Goal: Task Accomplishment & Management: Manage account settings

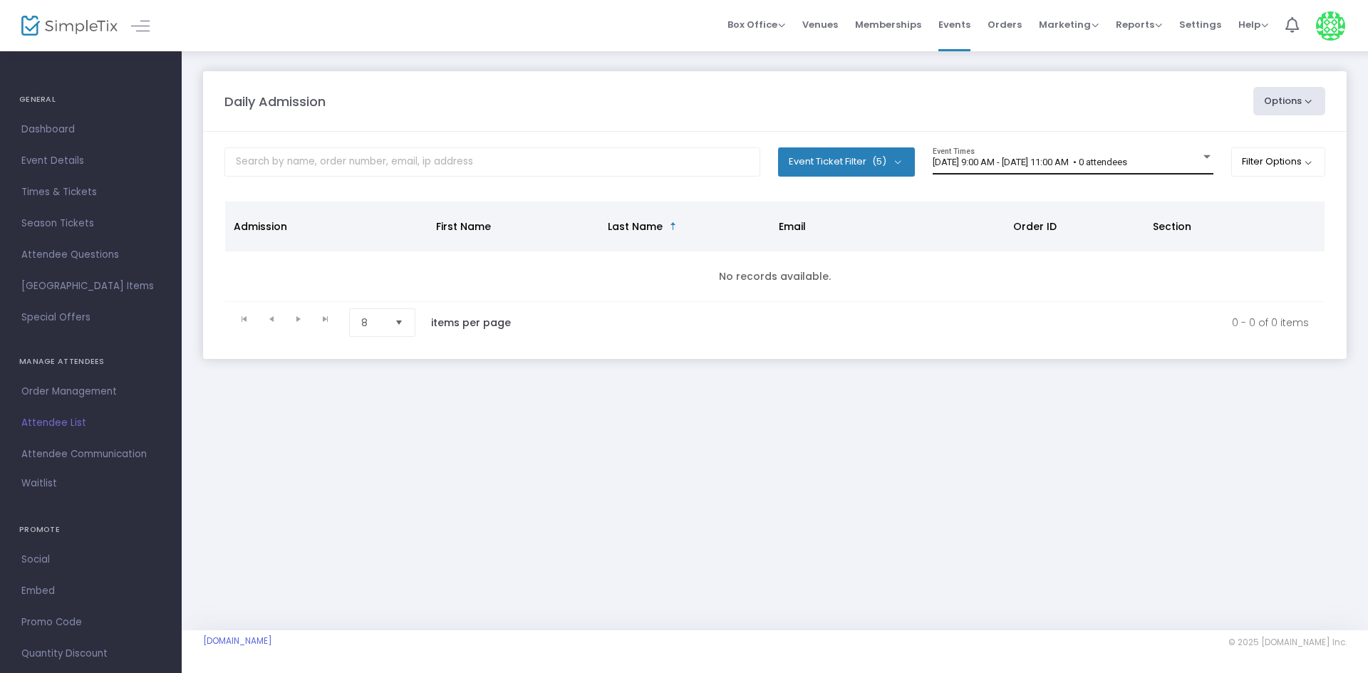
click at [1055, 167] on span "[DATE] 9:00 AM - [DATE] 11:00 AM • 0 attendees" at bounding box center [1029, 162] width 194 height 11
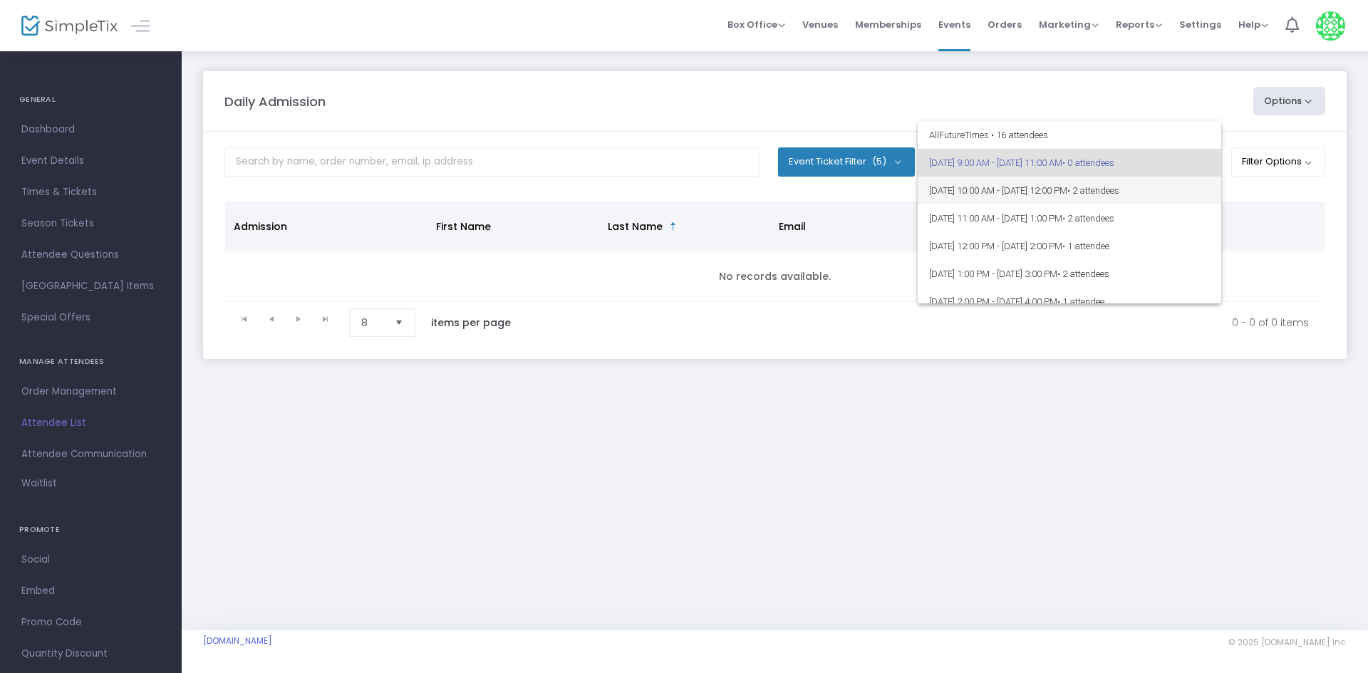
click at [1175, 199] on span "8/13/2025 @ 10:00 AM - 8/13/2025 @ 12:00 PM • 2 attendees" at bounding box center [1069, 191] width 281 height 28
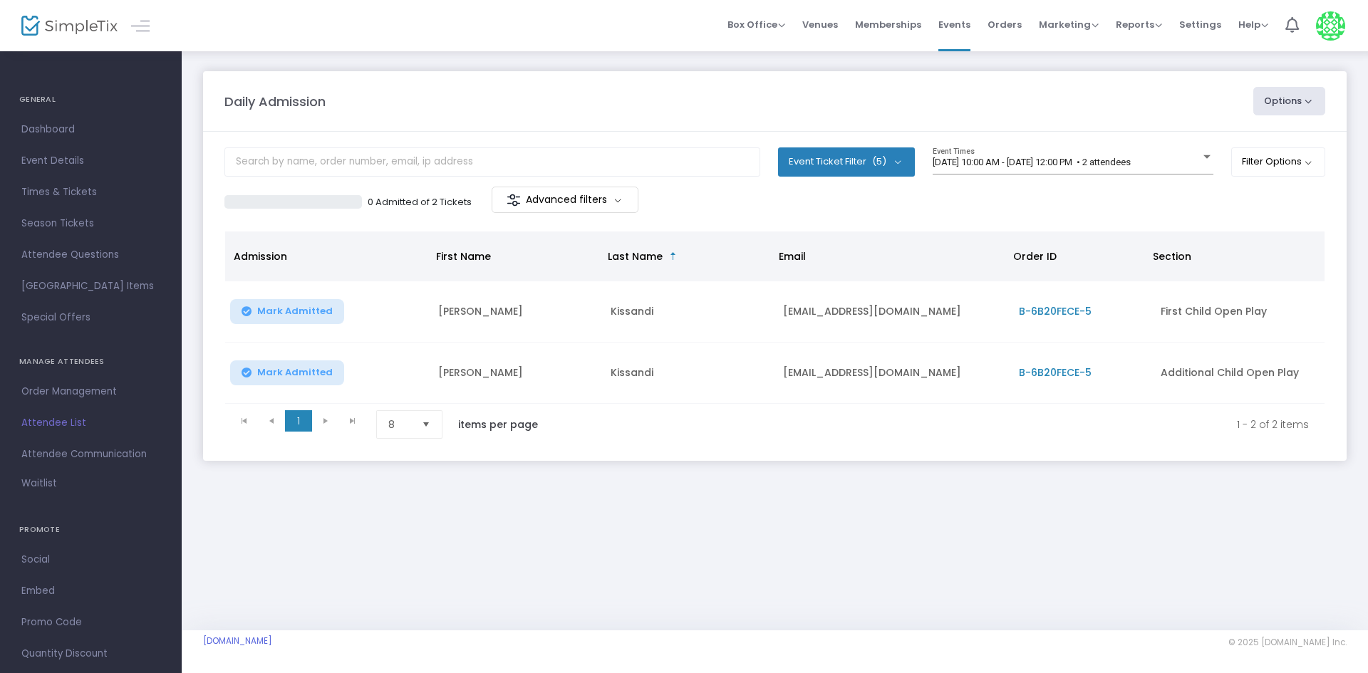
click at [1145, 138] on m-panel-content "Event Ticket Filter (5) Select All First Child Open Play Additional Child Open …" at bounding box center [774, 296] width 1143 height 329
click at [1143, 171] on div "8/13/2025 @ 10:00 AM - 8/13/2025 @ 12:00 PM • 2 attendees Event Times" at bounding box center [1072, 160] width 281 height 27
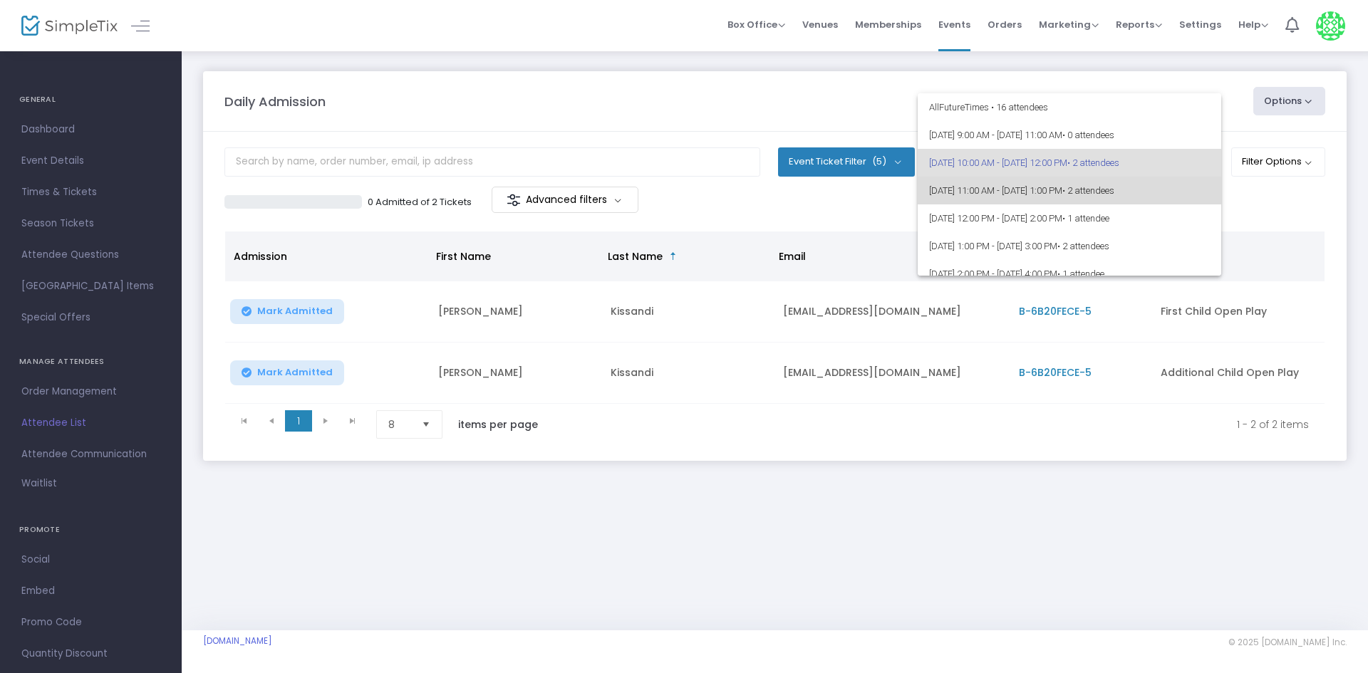
click at [1114, 192] on span "• 2 attendees" at bounding box center [1088, 190] width 52 height 11
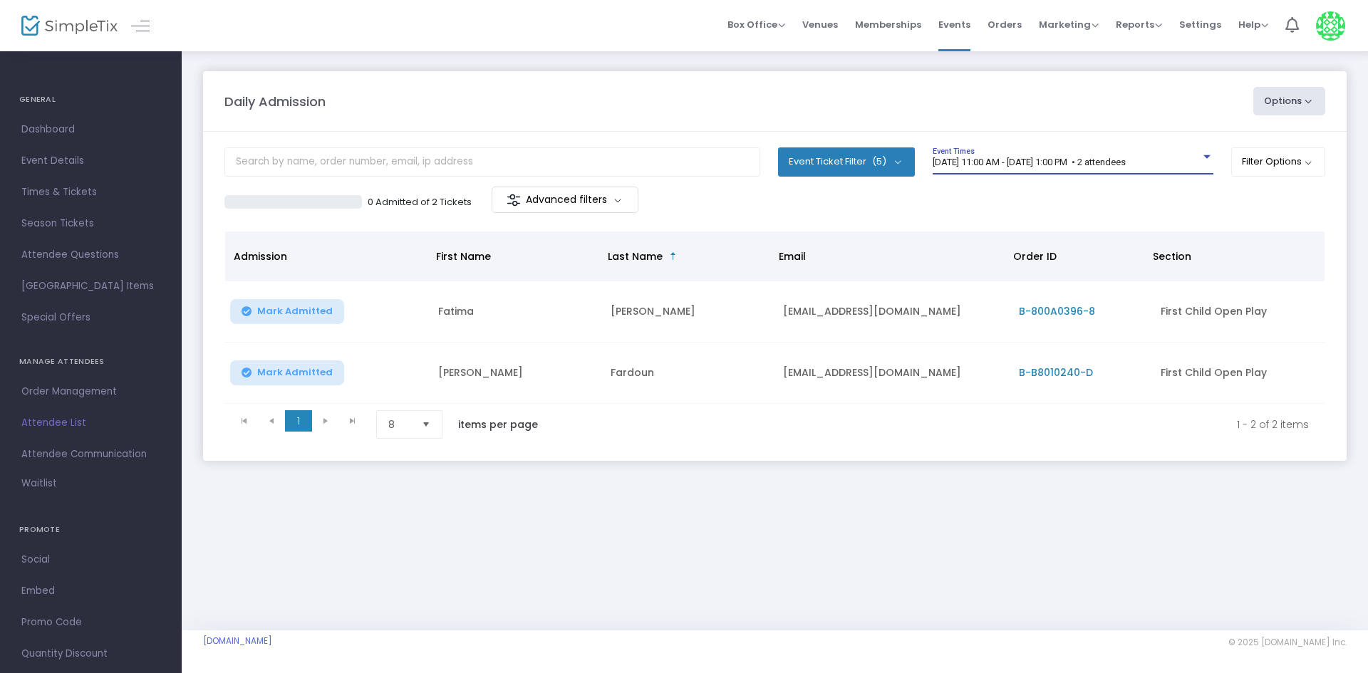
click at [1098, 165] on span "[DATE] 11:00 AM - [DATE] 1:00 PM • 2 attendees" at bounding box center [1028, 162] width 193 height 11
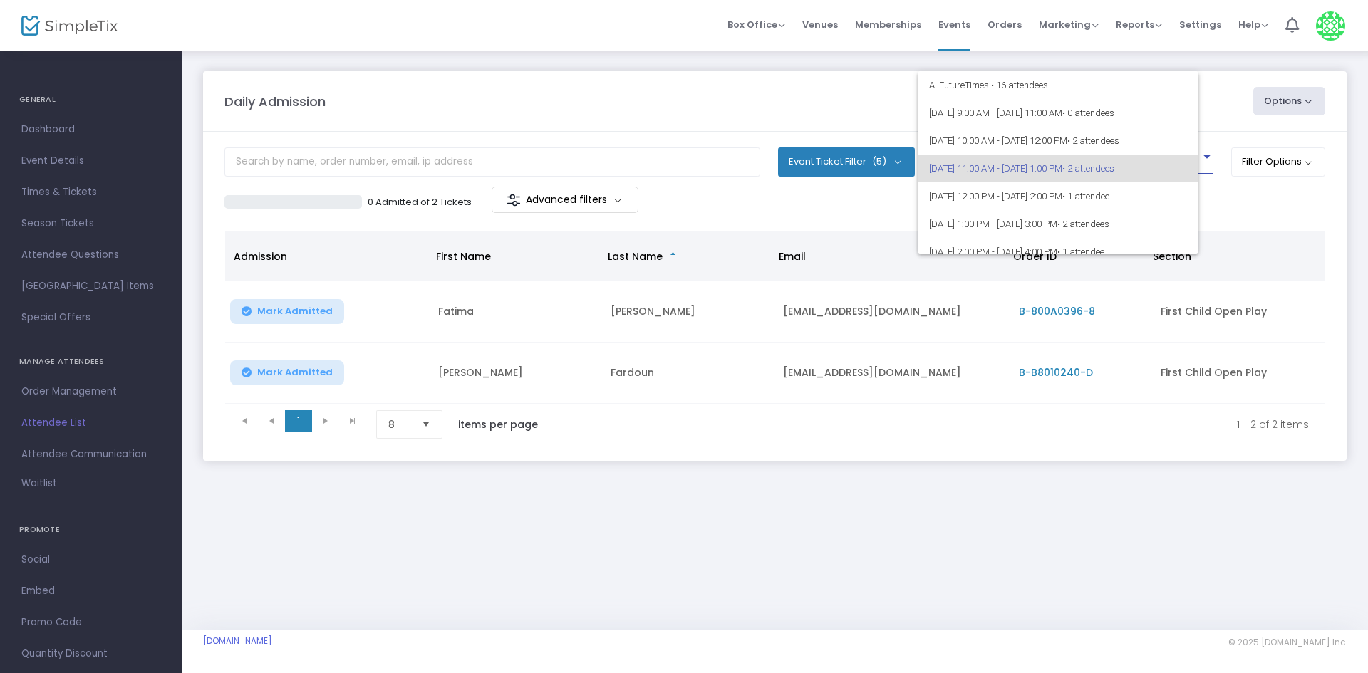
scroll to position [6, 0]
click at [1109, 212] on span "• 2 attendees" at bounding box center [1083, 217] width 52 height 11
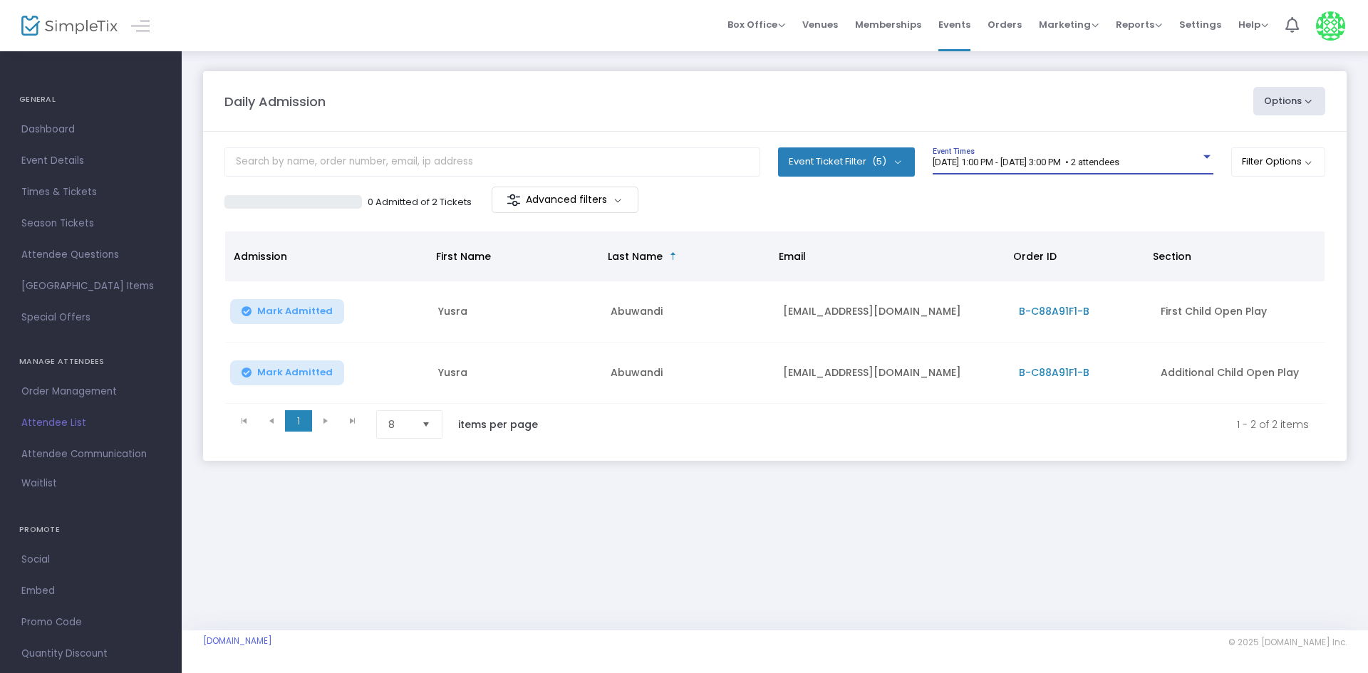
click at [1119, 157] on span "8/13/2025 @ 1:00 PM - 8/13/2025 @ 3:00 PM • 2 attendees" at bounding box center [1025, 162] width 187 height 11
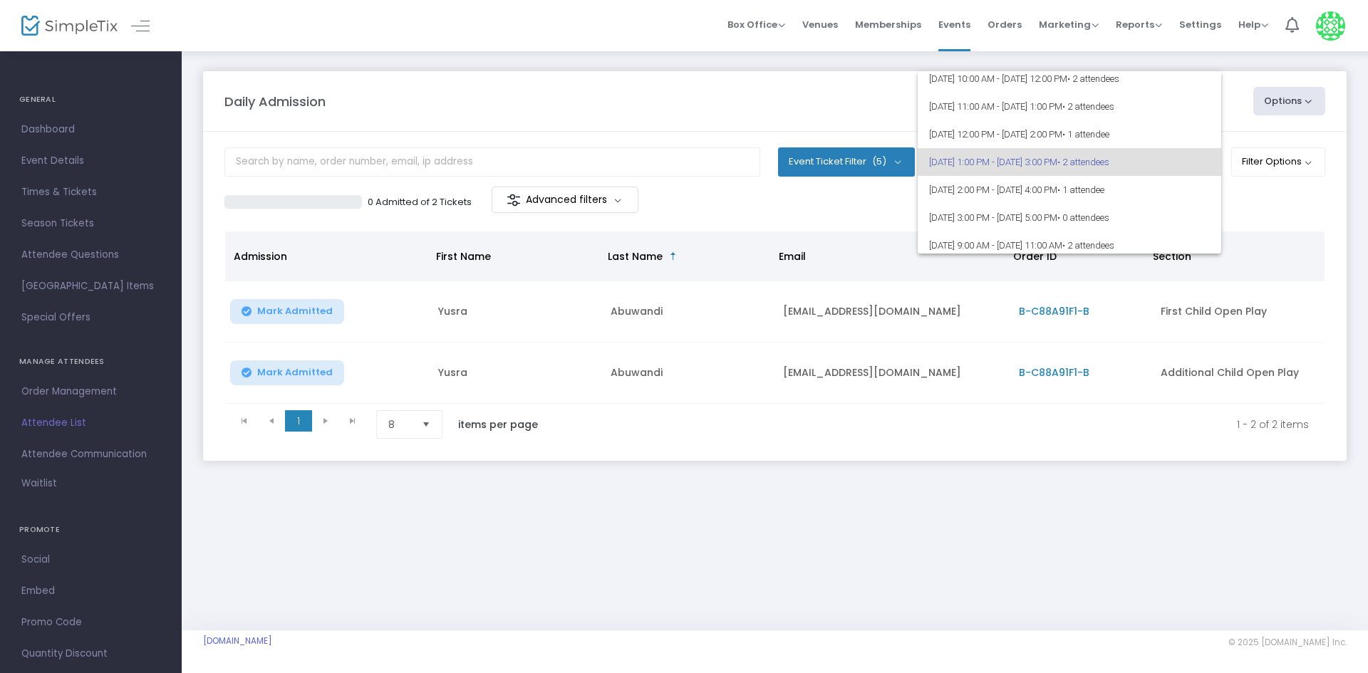
scroll to position [0, 0]
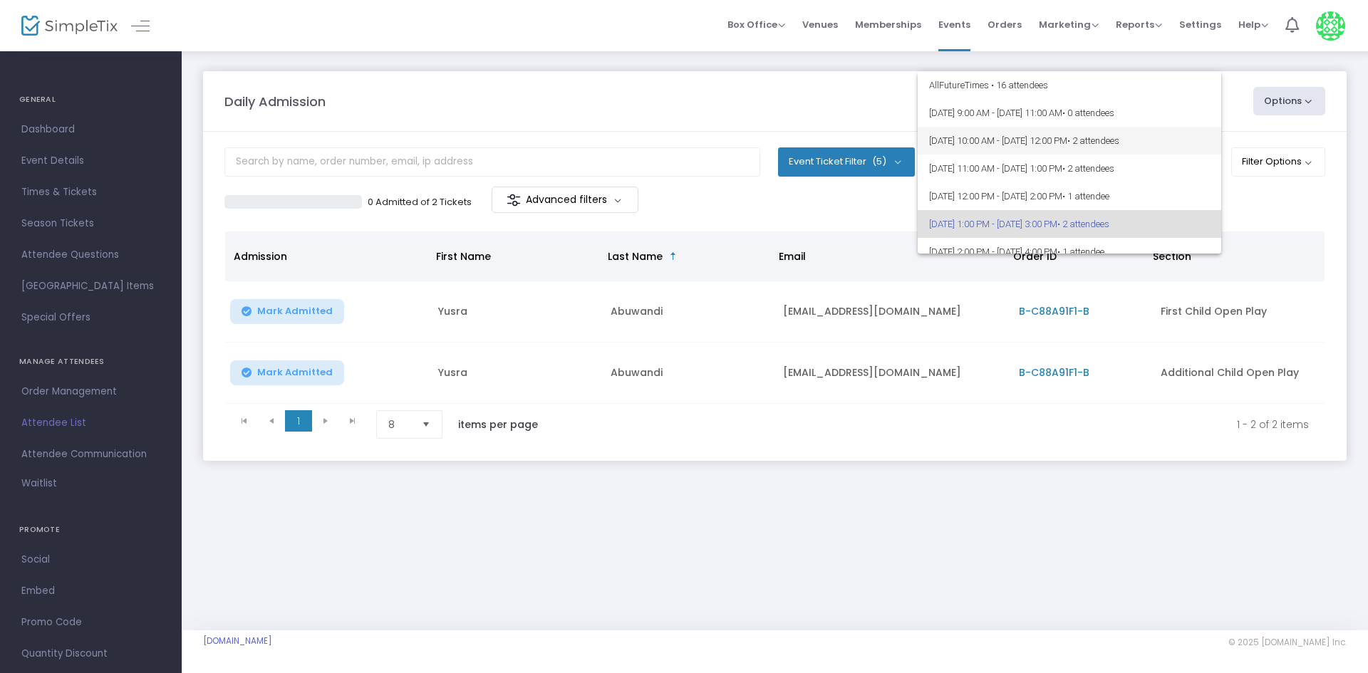
click at [1119, 144] on span "• 2 attendees" at bounding box center [1093, 140] width 52 height 11
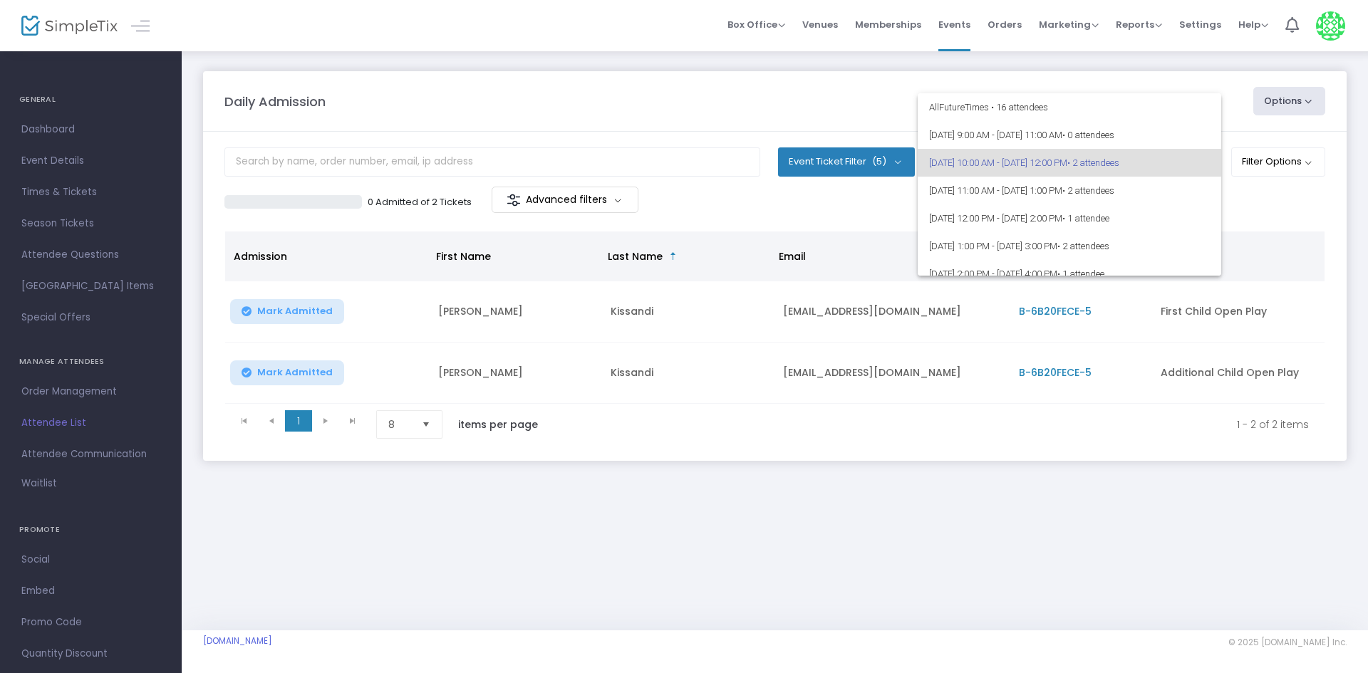
click at [650, 113] on div at bounding box center [684, 336] width 1368 height 673
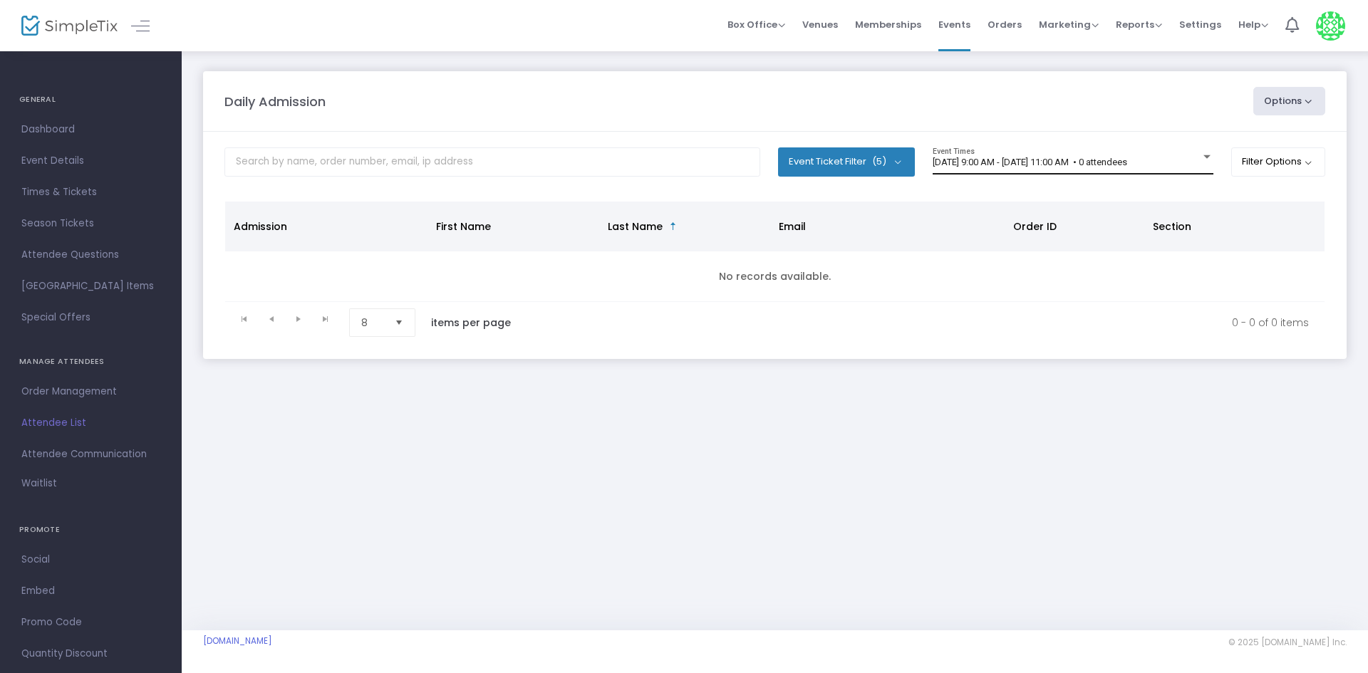
click at [1140, 150] on div "[DATE] 9:00 AM - [DATE] 11:00 AM • 0 attendees Event Times" at bounding box center [1072, 160] width 281 height 27
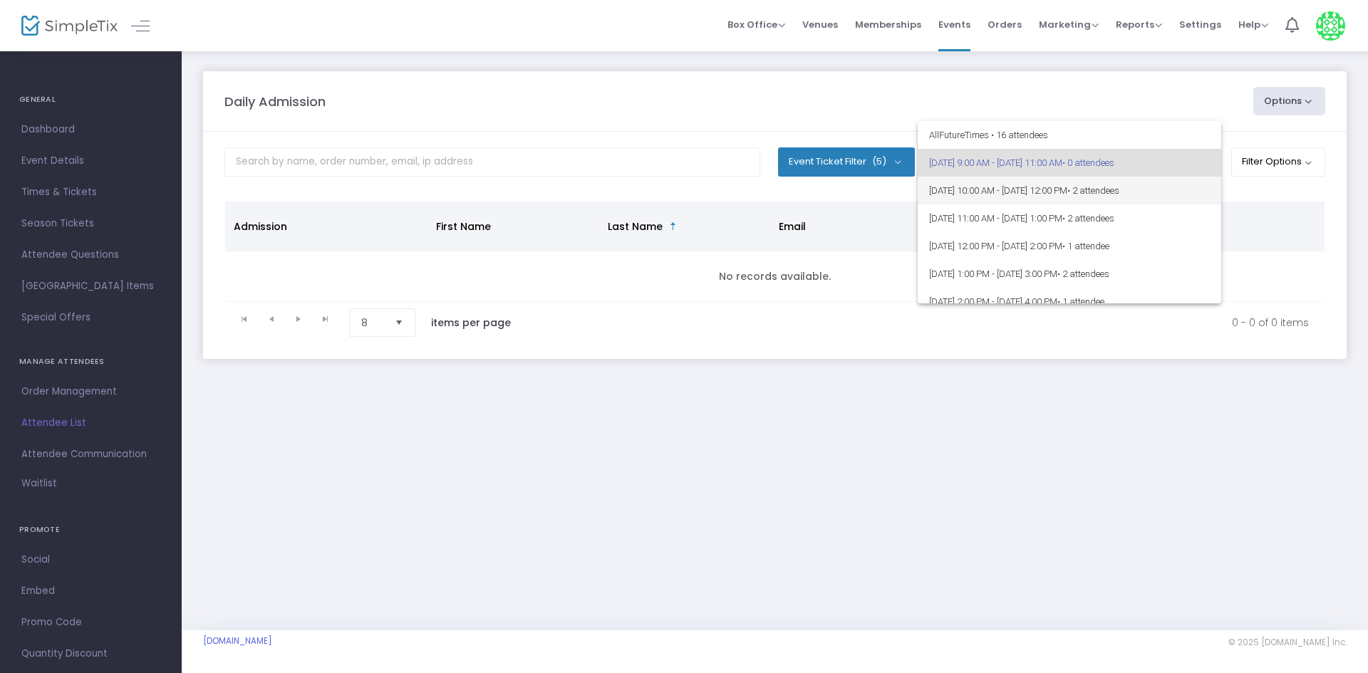
click at [1192, 201] on span "[DATE] 10:00 AM - [DATE] 12:00 PM • 2 attendees" at bounding box center [1069, 191] width 281 height 28
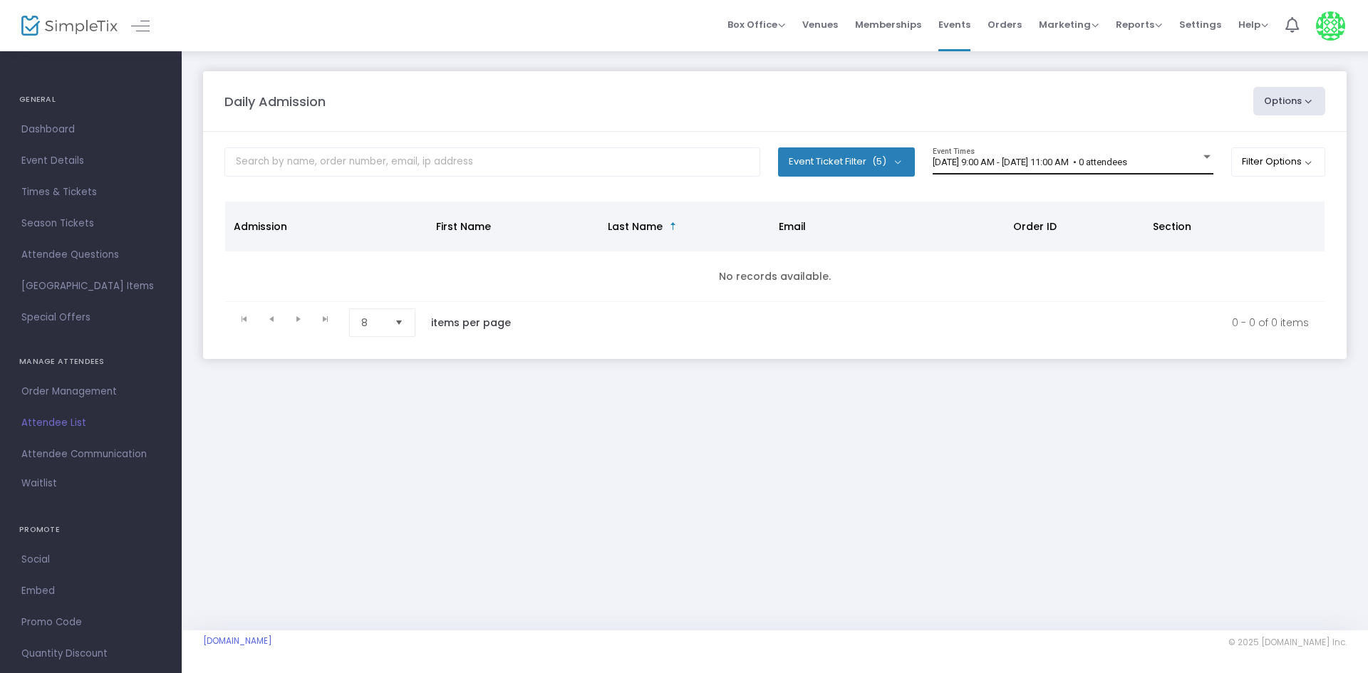
click at [1027, 157] on span "[DATE] 9:00 AM - [DATE] 11:00 AM • 0 attendees" at bounding box center [1029, 162] width 194 height 11
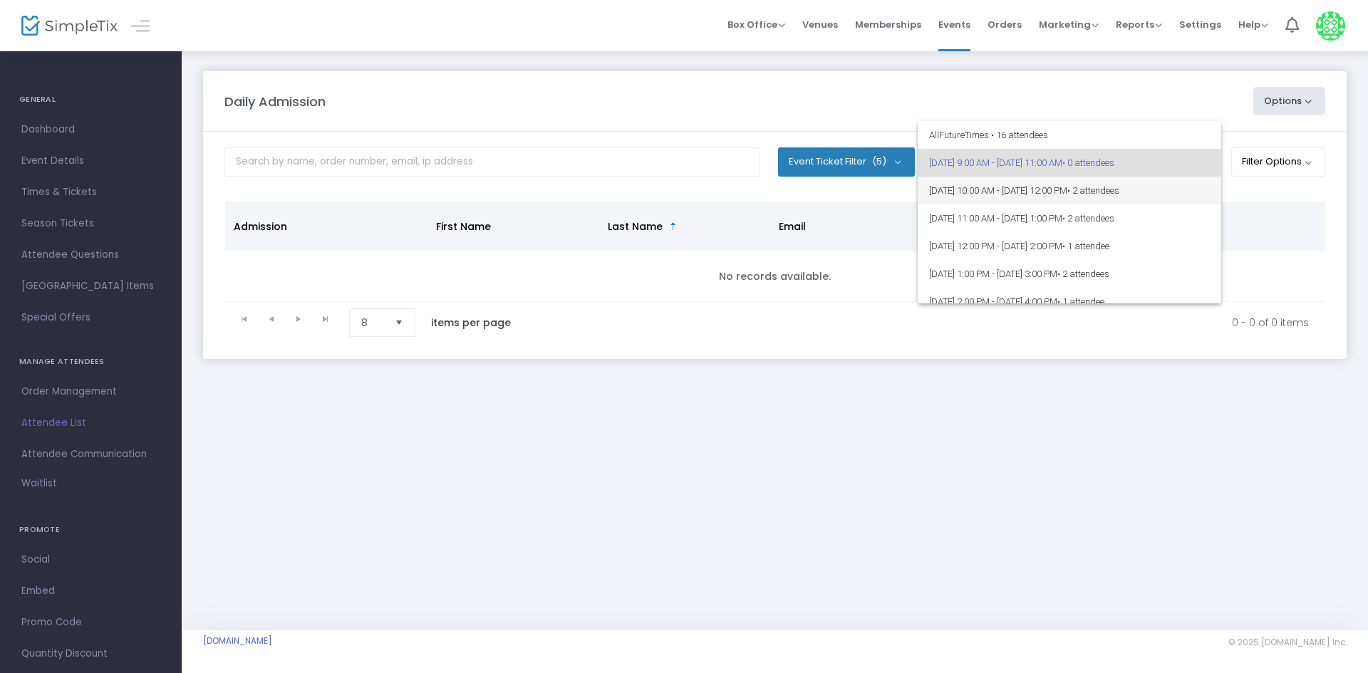
click at [1055, 189] on span "[DATE] 10:00 AM - [DATE] 12:00 PM • 2 attendees" at bounding box center [1069, 191] width 281 height 28
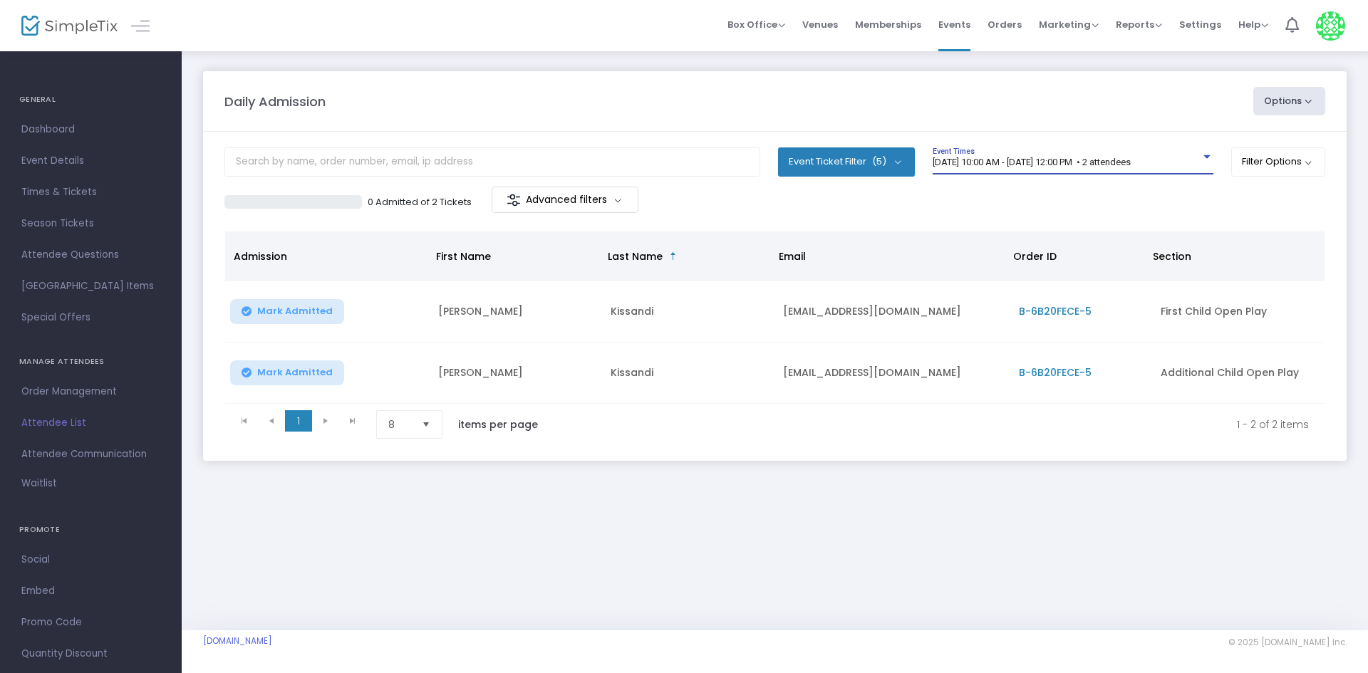
click at [1061, 165] on span "[DATE] 10:00 AM - [DATE] 12:00 PM • 2 attendees" at bounding box center [1031, 162] width 198 height 11
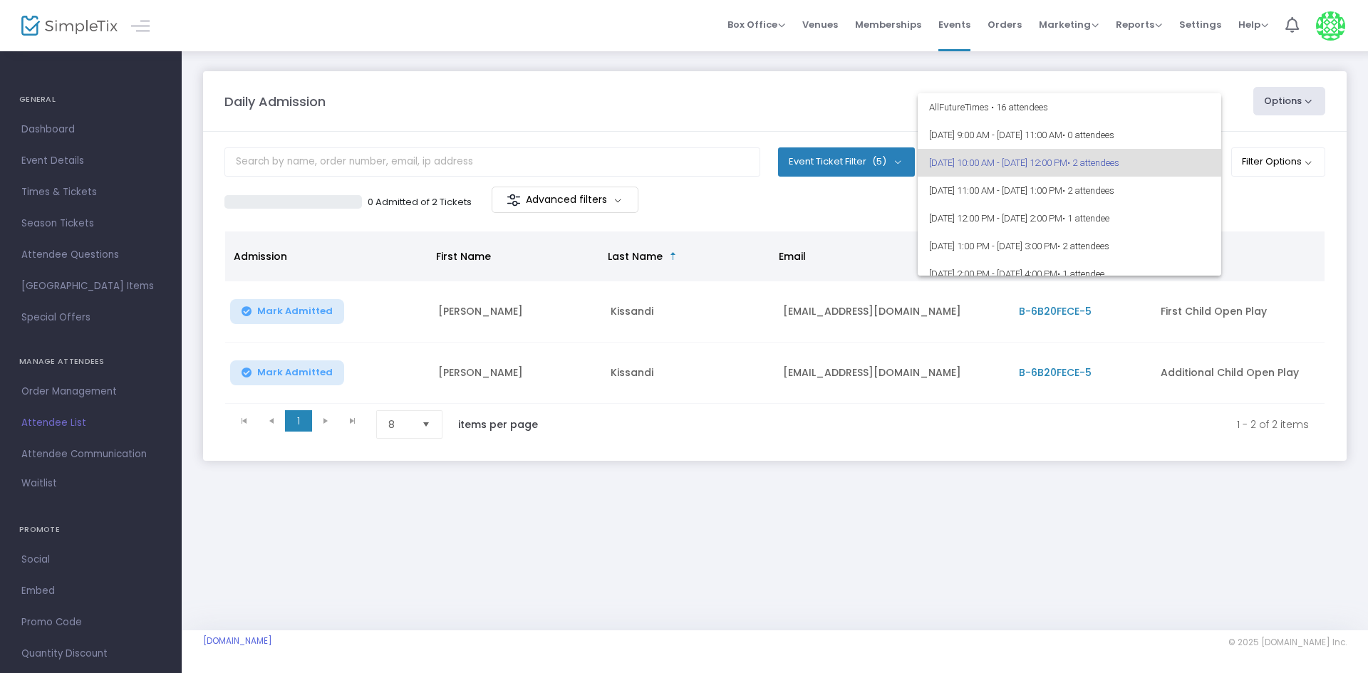
click at [947, 484] on div at bounding box center [684, 336] width 1368 height 673
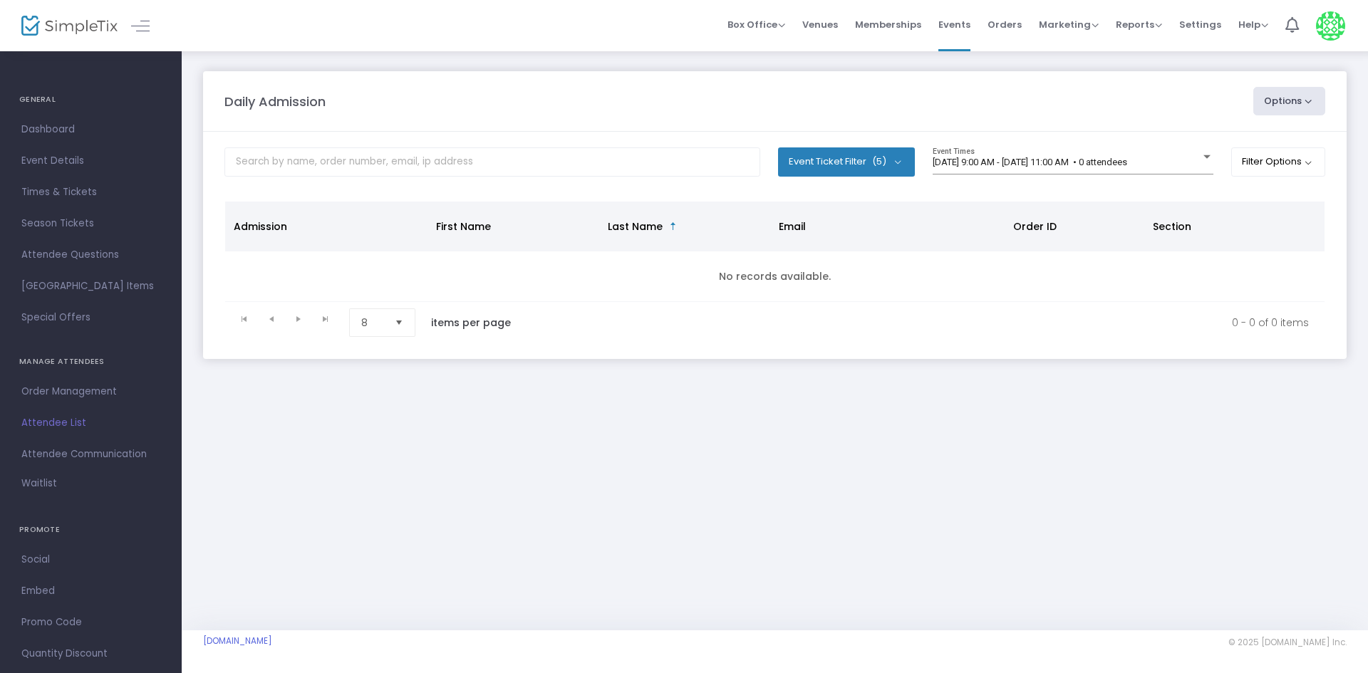
click at [1142, 172] on div "[DATE] 9:00 AM - [DATE] 11:00 AM • 0 attendees Event Times" at bounding box center [1072, 160] width 281 height 27
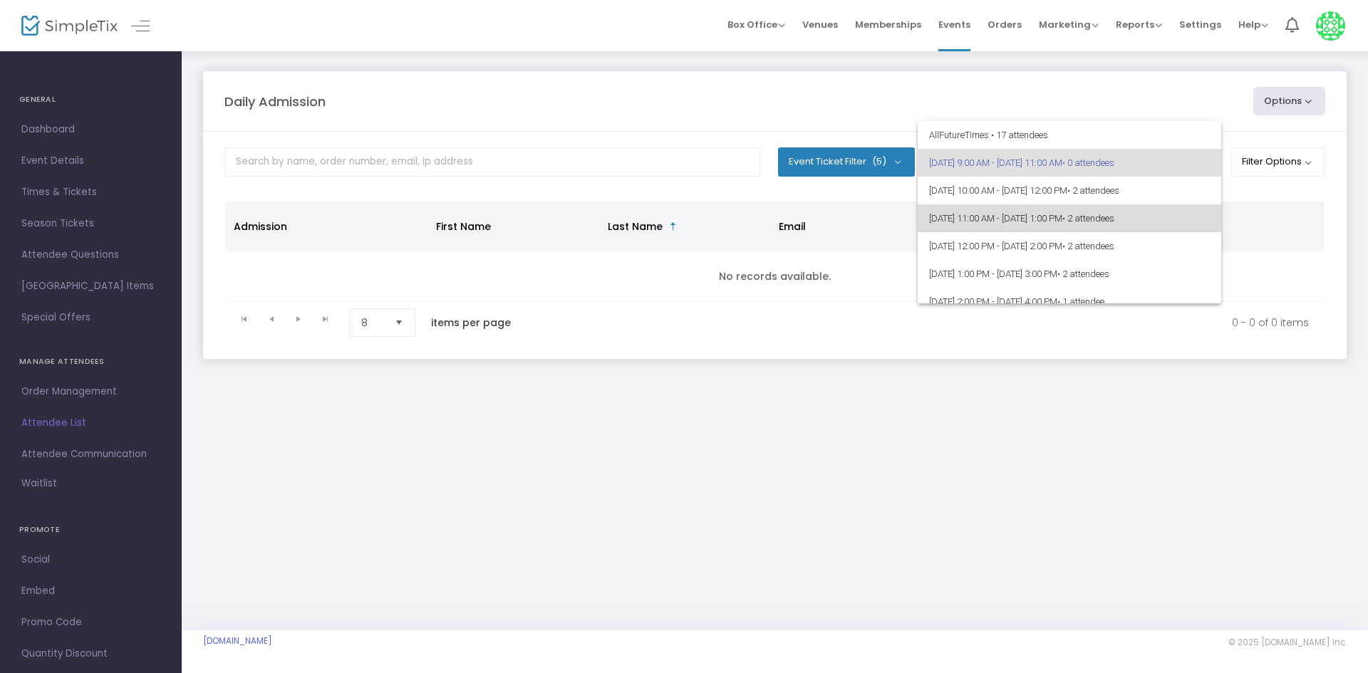
drag, startPoint x: 1185, startPoint y: 205, endPoint x: 1080, endPoint y: 454, distance: 270.0
click at [1080, 454] on div "All Future Times • 17 attendees 8/13/2025 @ 9:00 AM - 8/13/2025 @ 11:00 AM • 0 …" at bounding box center [684, 336] width 1368 height 673
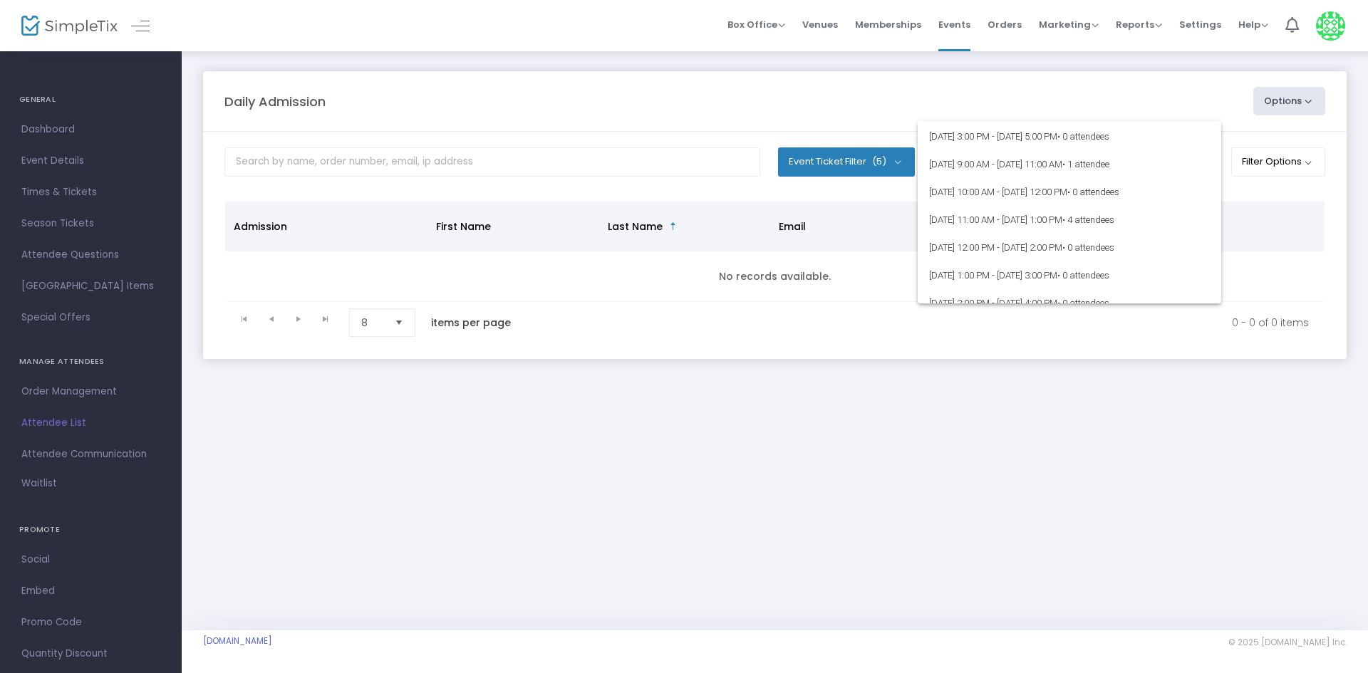
click at [1083, 460] on div at bounding box center [684, 336] width 1368 height 673
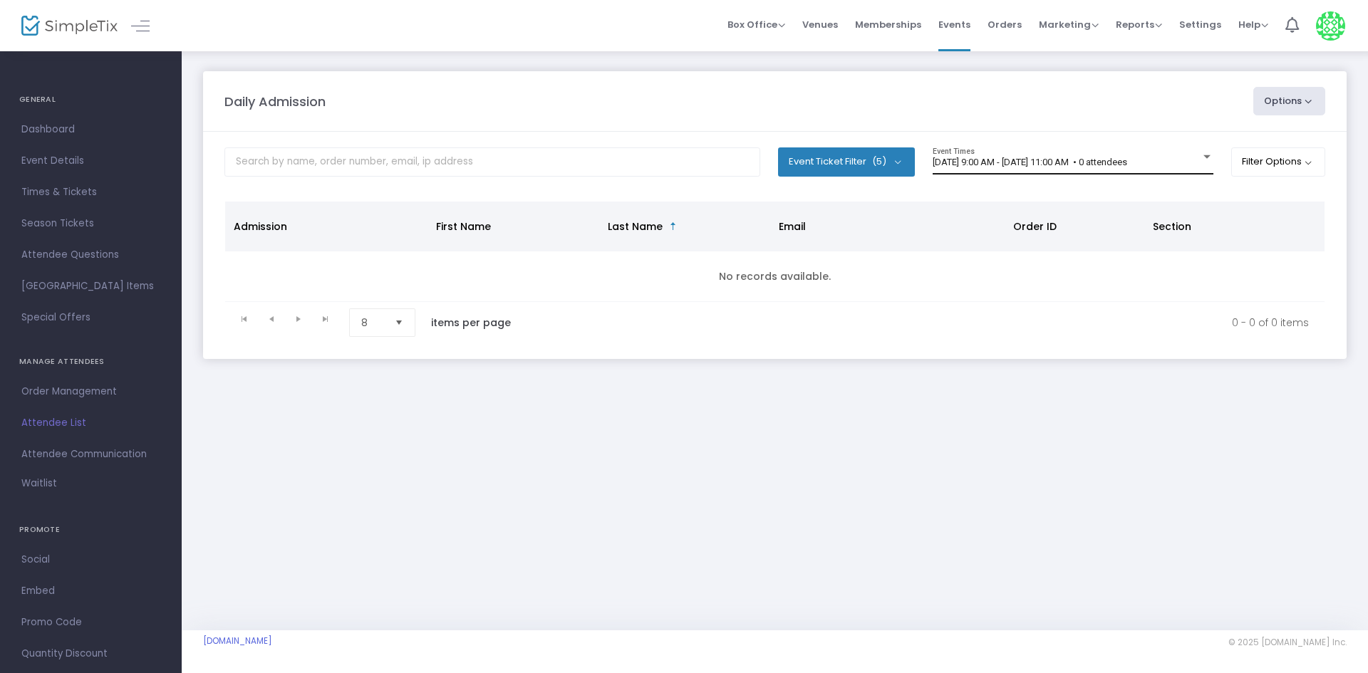
click at [1200, 160] on div at bounding box center [1206, 157] width 13 height 11
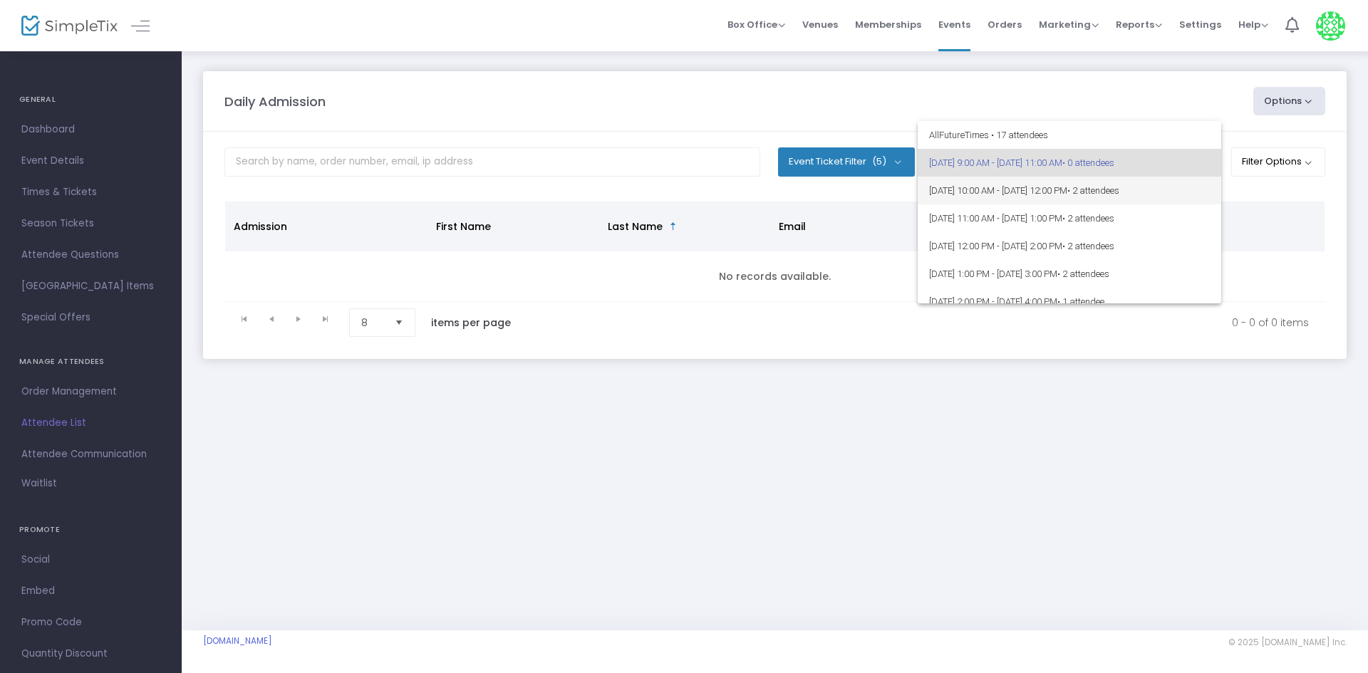
click at [1119, 190] on span "• 2 attendees" at bounding box center [1093, 190] width 52 height 11
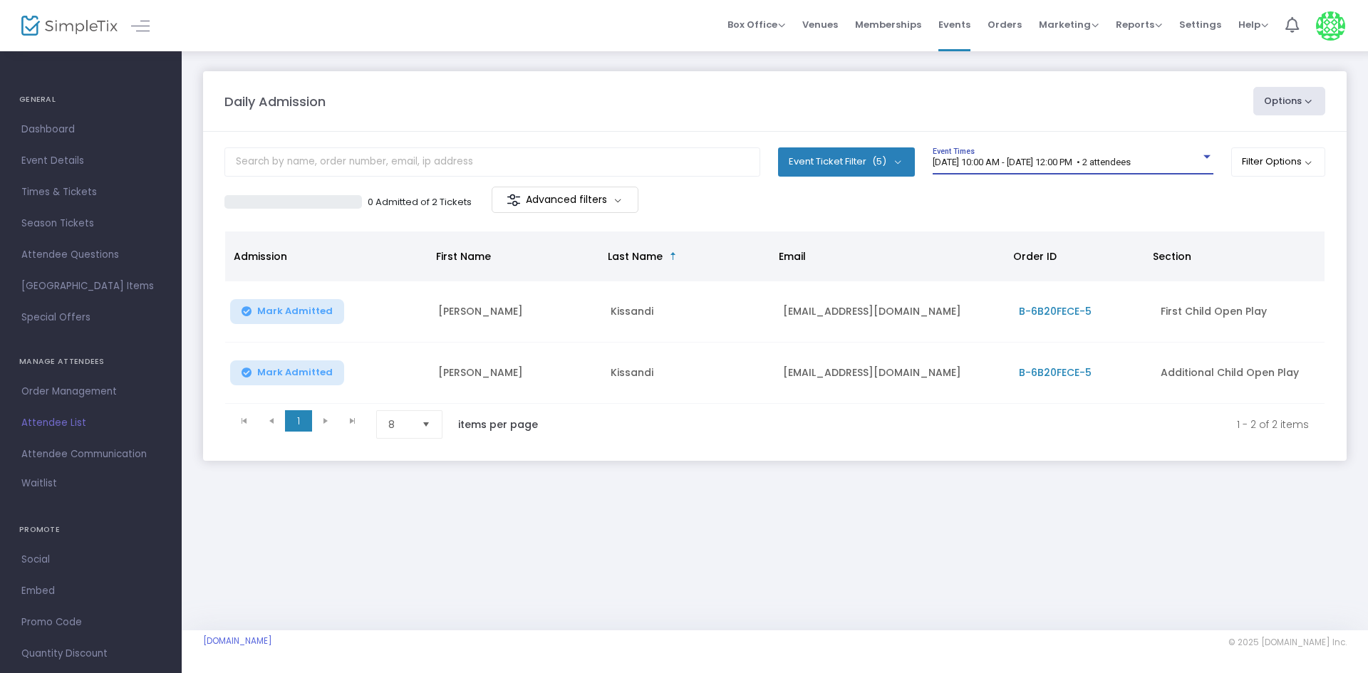
click at [824, 492] on div "Daily Admission Options Import Attendees Export List Print Name Tags Export to …" at bounding box center [775, 280] width 1186 height 461
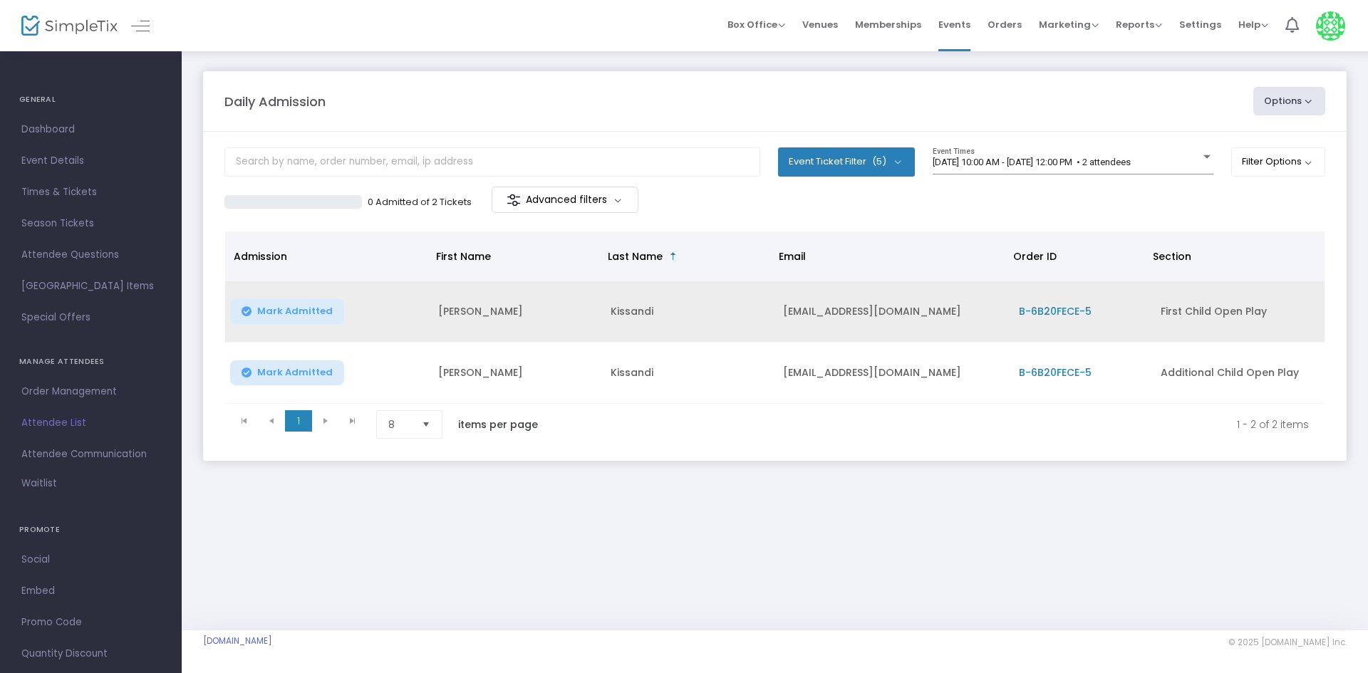
click at [287, 311] on span "Mark Admitted" at bounding box center [295, 311] width 76 height 11
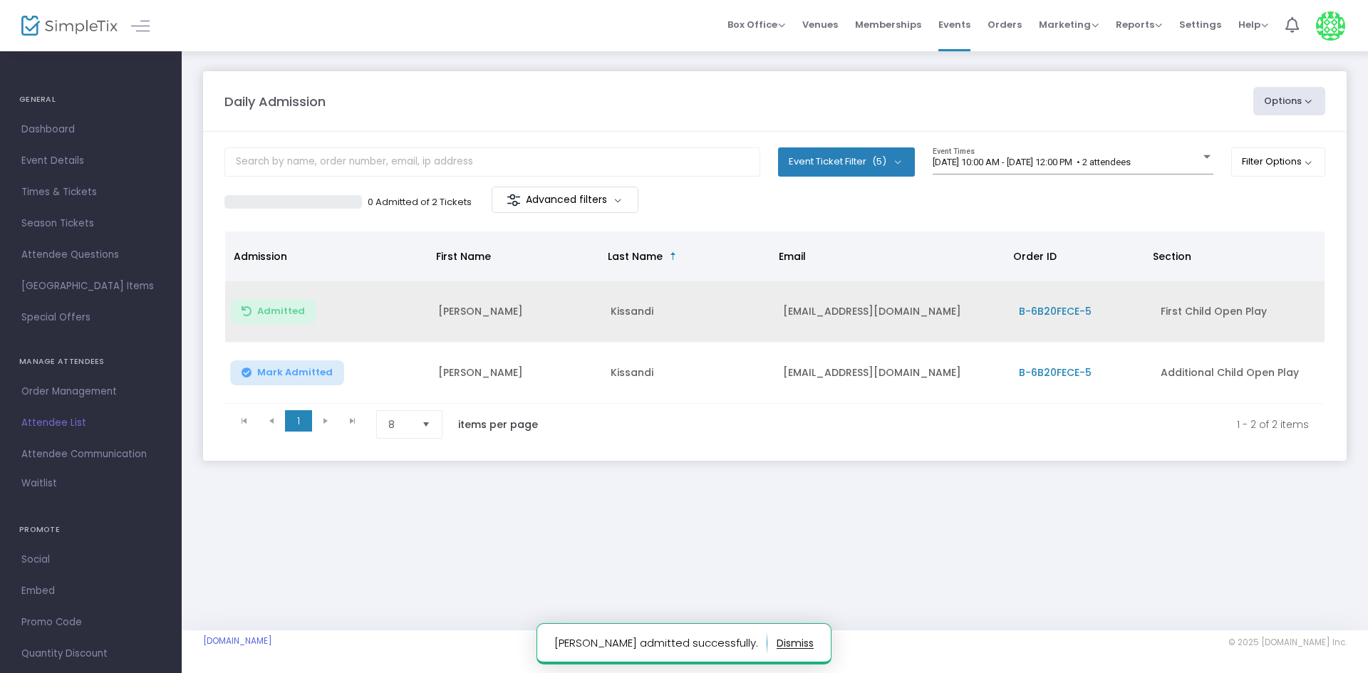
click at [308, 370] on span "Mark Admitted" at bounding box center [295, 372] width 76 height 11
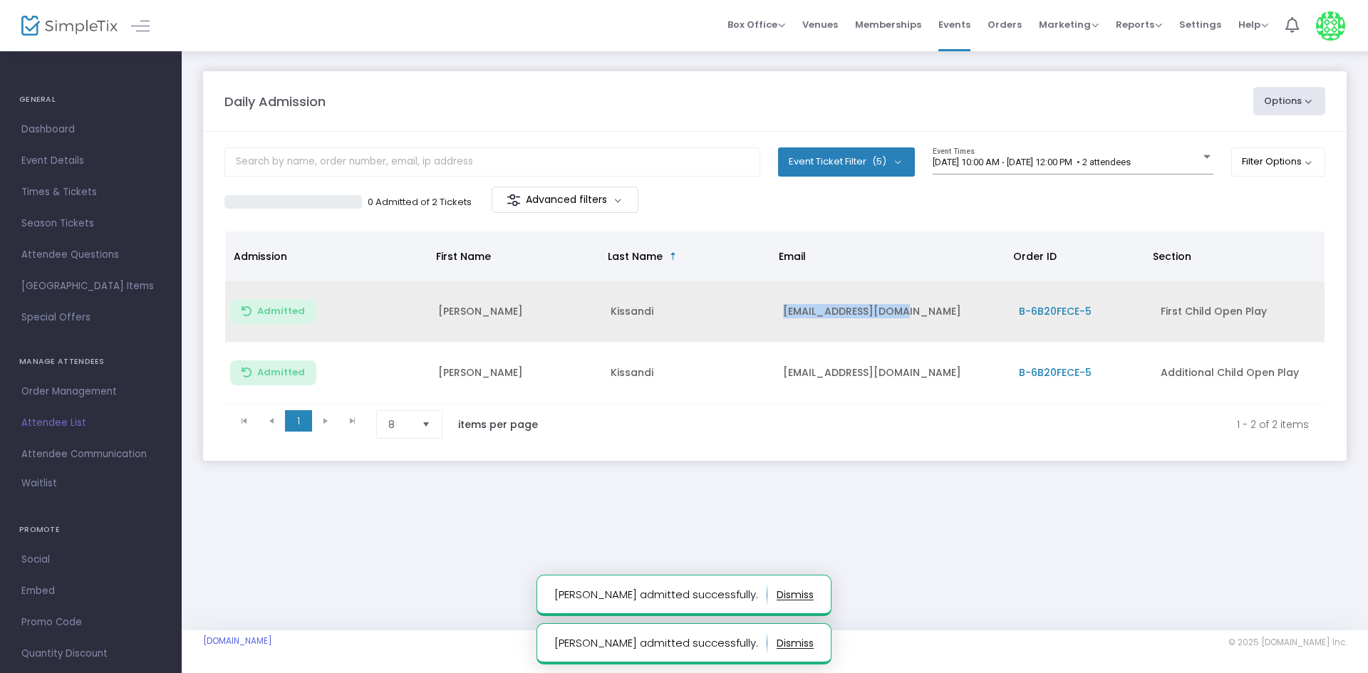
drag, startPoint x: 905, startPoint y: 310, endPoint x: 769, endPoint y: 318, distance: 136.3
click at [769, 318] on tr "Admitted Caitlyn Kissandi caitlynk41@yahoo.com B-6B20FECE-5 First Child Open Pl…" at bounding box center [774, 311] width 1099 height 61
copy tr "[EMAIL_ADDRESS][DOMAIN_NAME]"
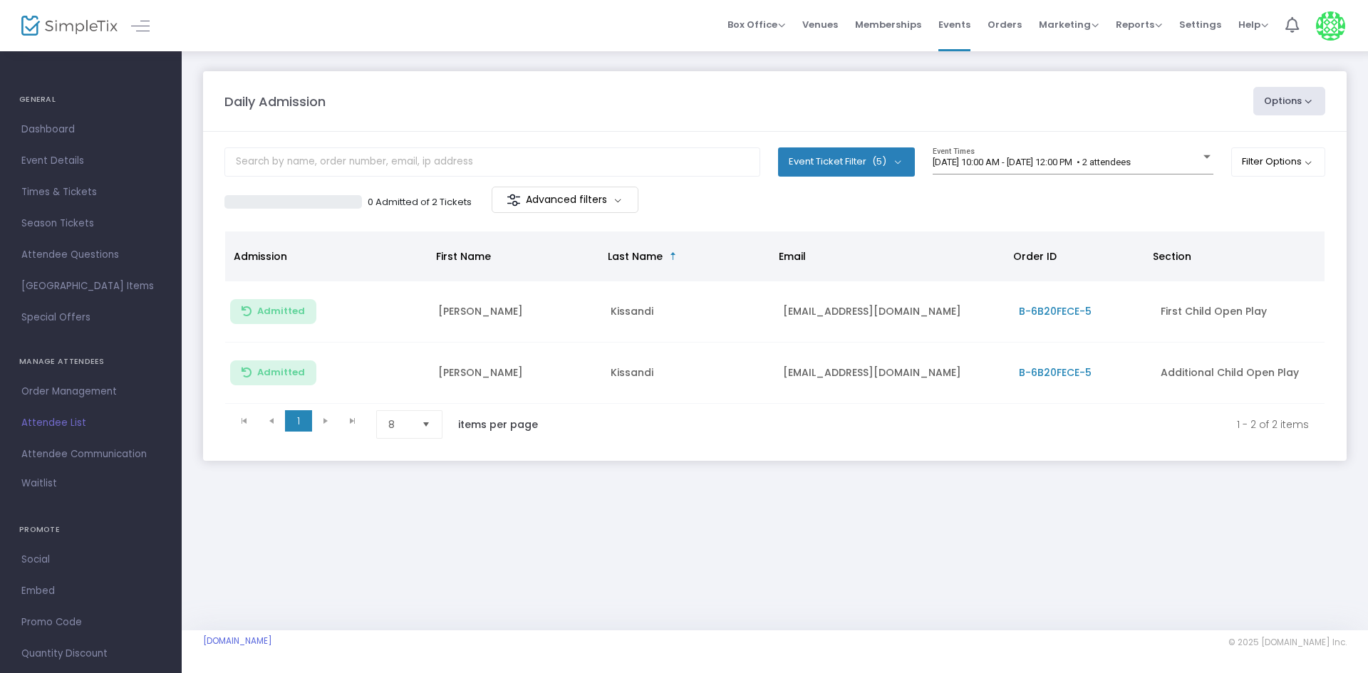
drag, startPoint x: 577, startPoint y: 465, endPoint x: 183, endPoint y: 102, distance: 535.8
click at [572, 461] on m-panel-content "Event Ticket Filter (5) Select All First Child Open Play Additional Child Open …" at bounding box center [774, 296] width 1143 height 329
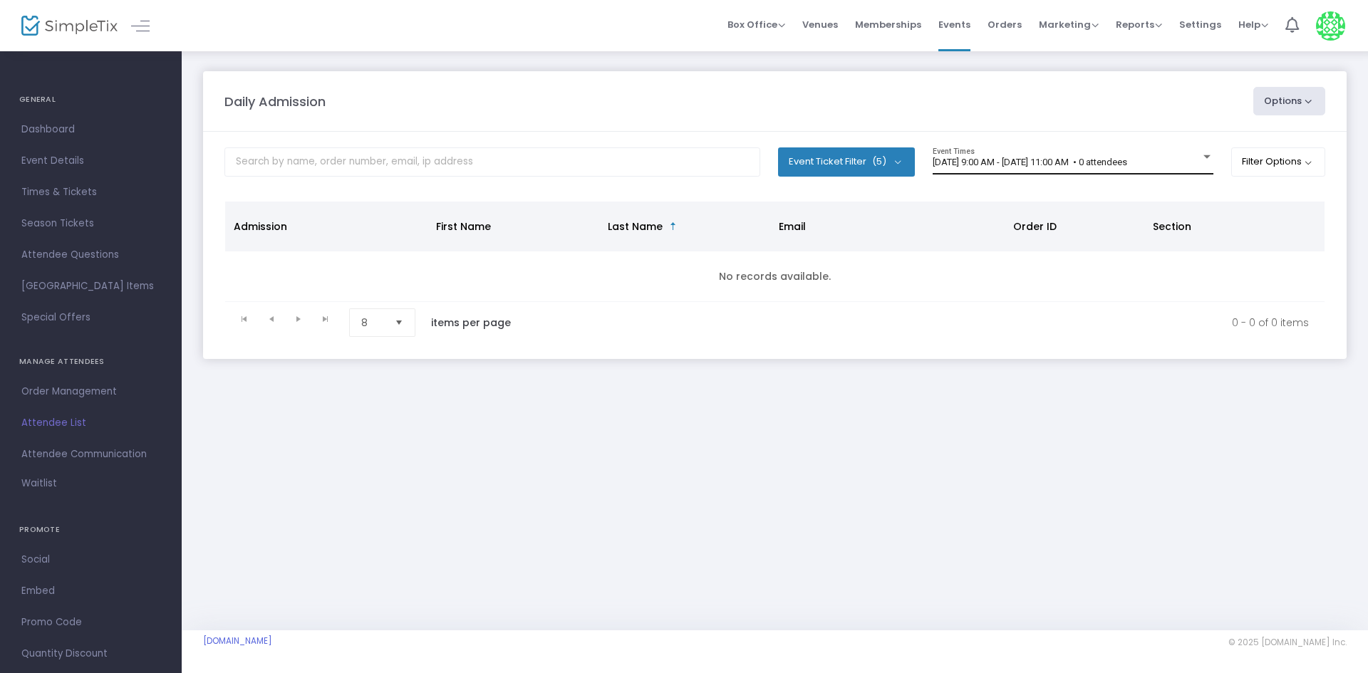
click at [1100, 162] on span "[DATE] 9:00 AM - [DATE] 11:00 AM • 0 attendees" at bounding box center [1029, 162] width 194 height 11
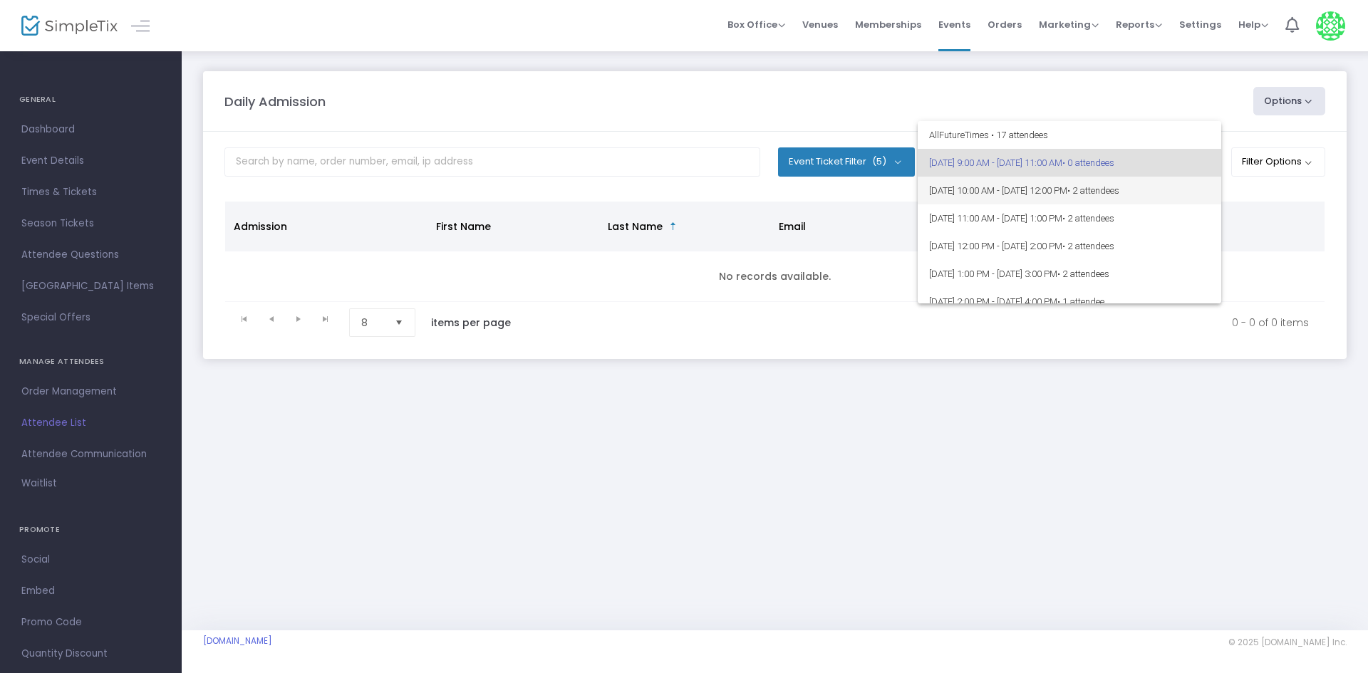
click at [1185, 195] on span "[DATE] 10:00 AM - [DATE] 12:00 PM • 2 attendees" at bounding box center [1069, 191] width 281 height 28
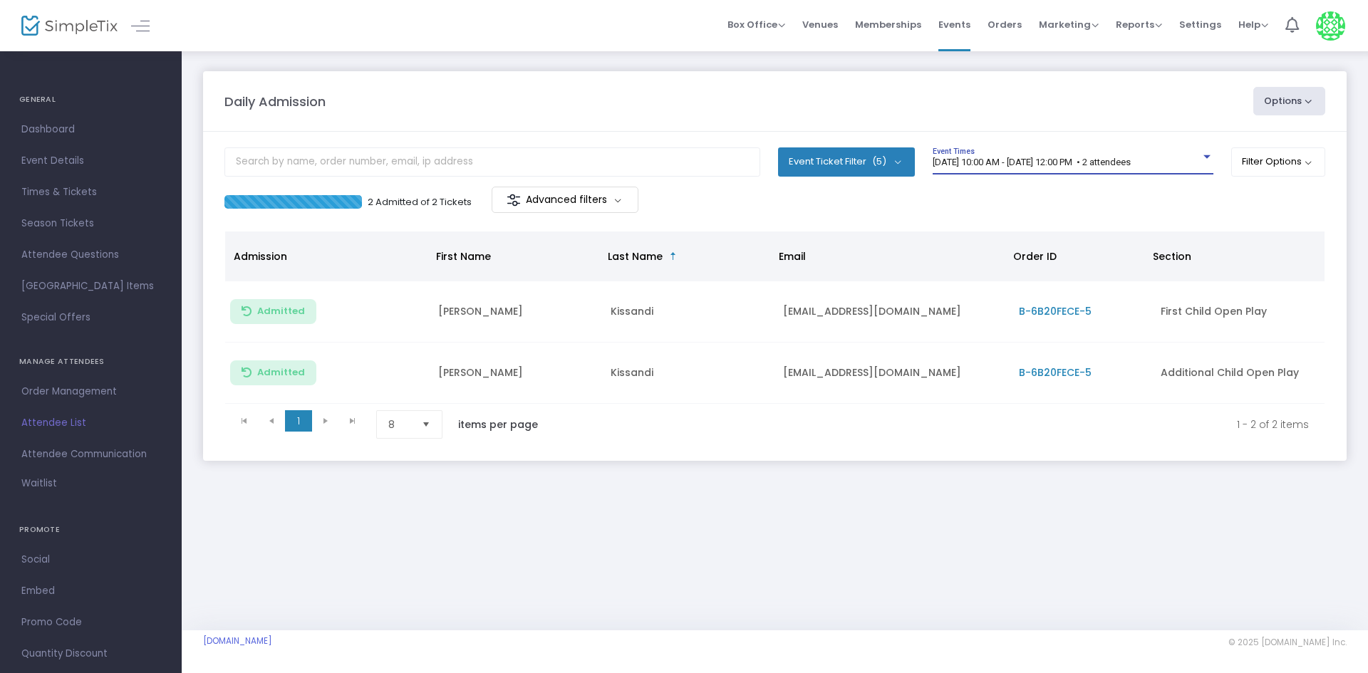
click at [1130, 166] on span "[DATE] 10:00 AM - [DATE] 12:00 PM • 2 attendees" at bounding box center [1031, 162] width 198 height 11
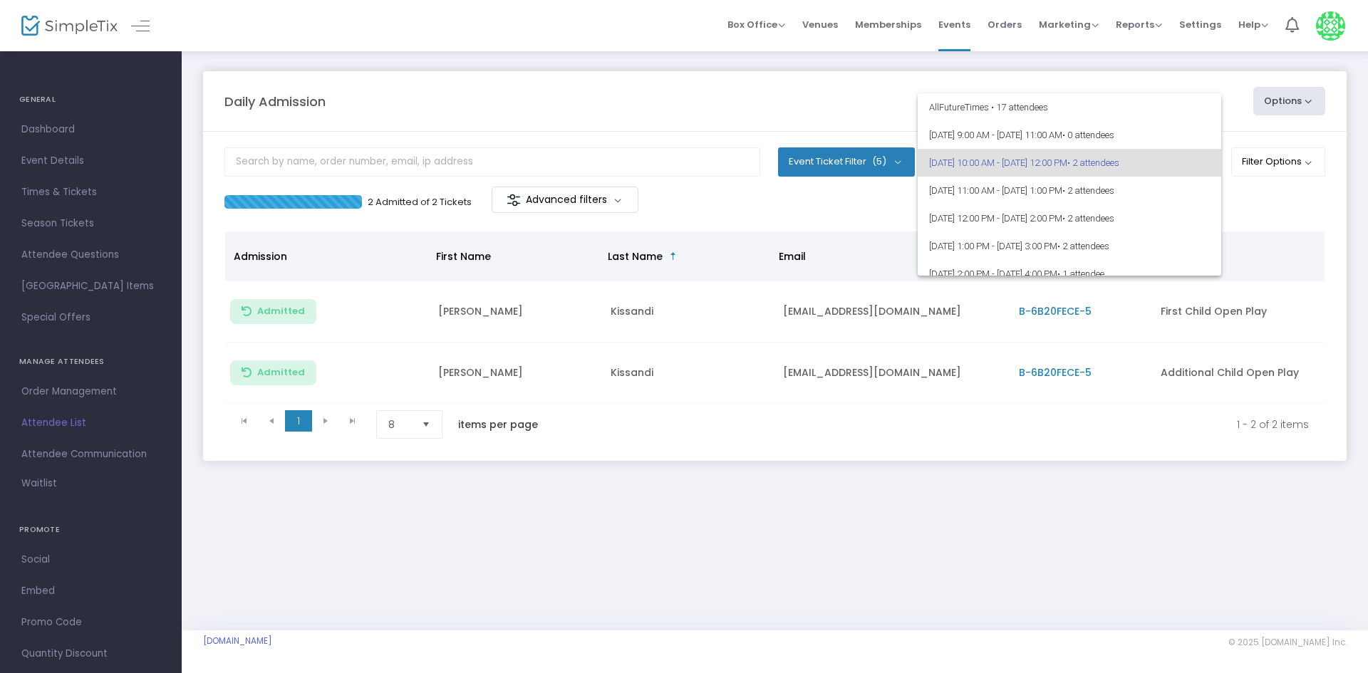
click at [1091, 486] on div at bounding box center [684, 336] width 1368 height 673
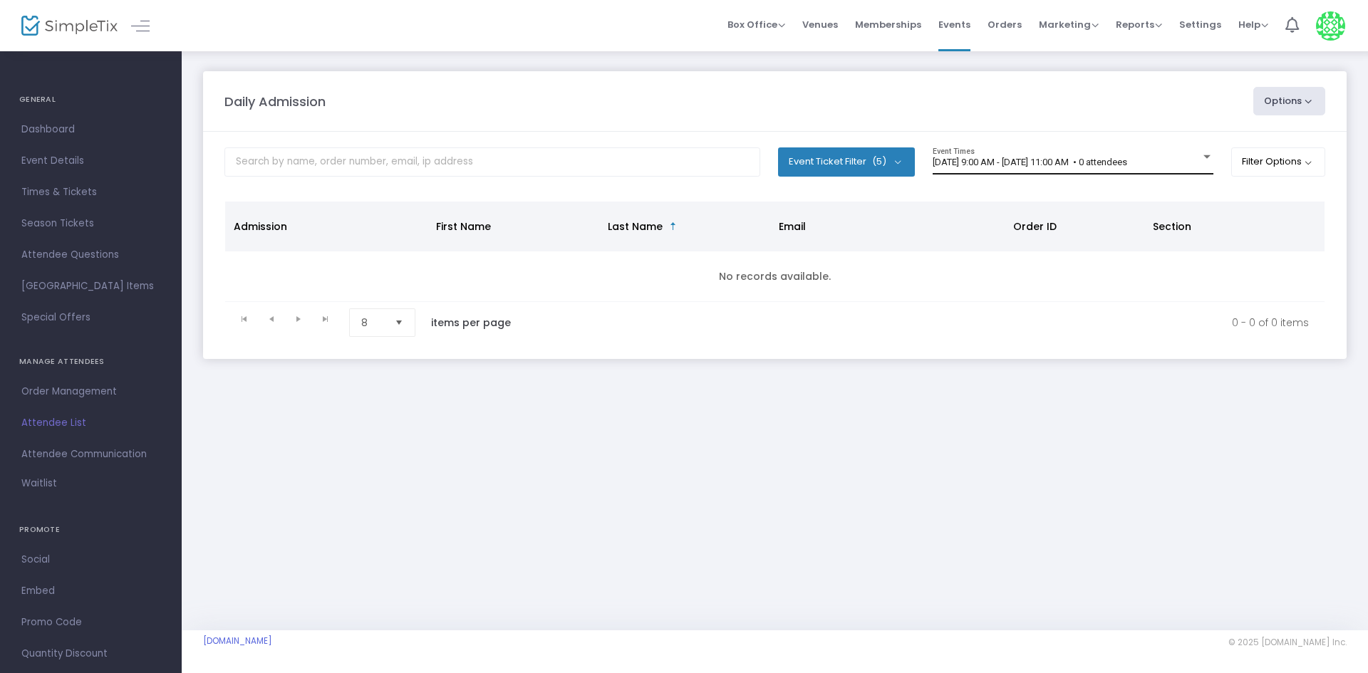
click at [1127, 159] on span "[DATE] 9:00 AM - [DATE] 11:00 AM • 0 attendees" at bounding box center [1029, 162] width 194 height 11
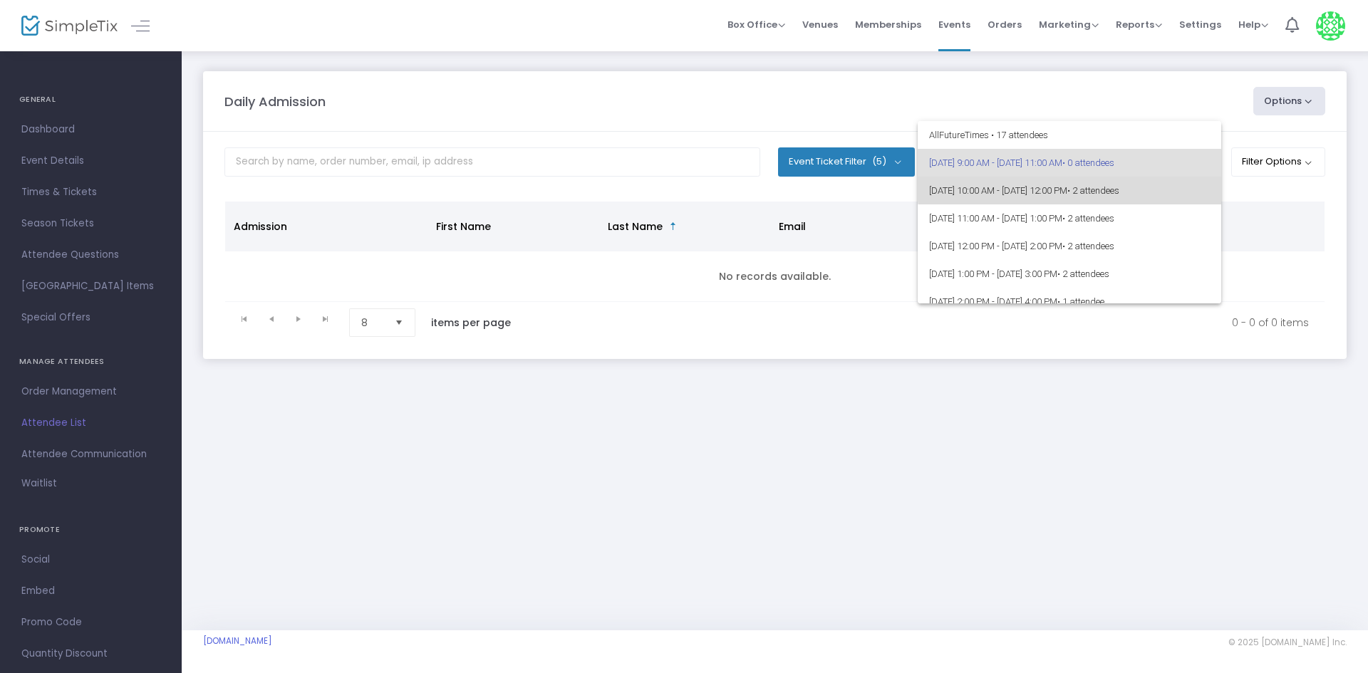
click at [1167, 181] on span "[DATE] 10:00 AM - [DATE] 12:00 PM • 2 attendees" at bounding box center [1069, 191] width 281 height 28
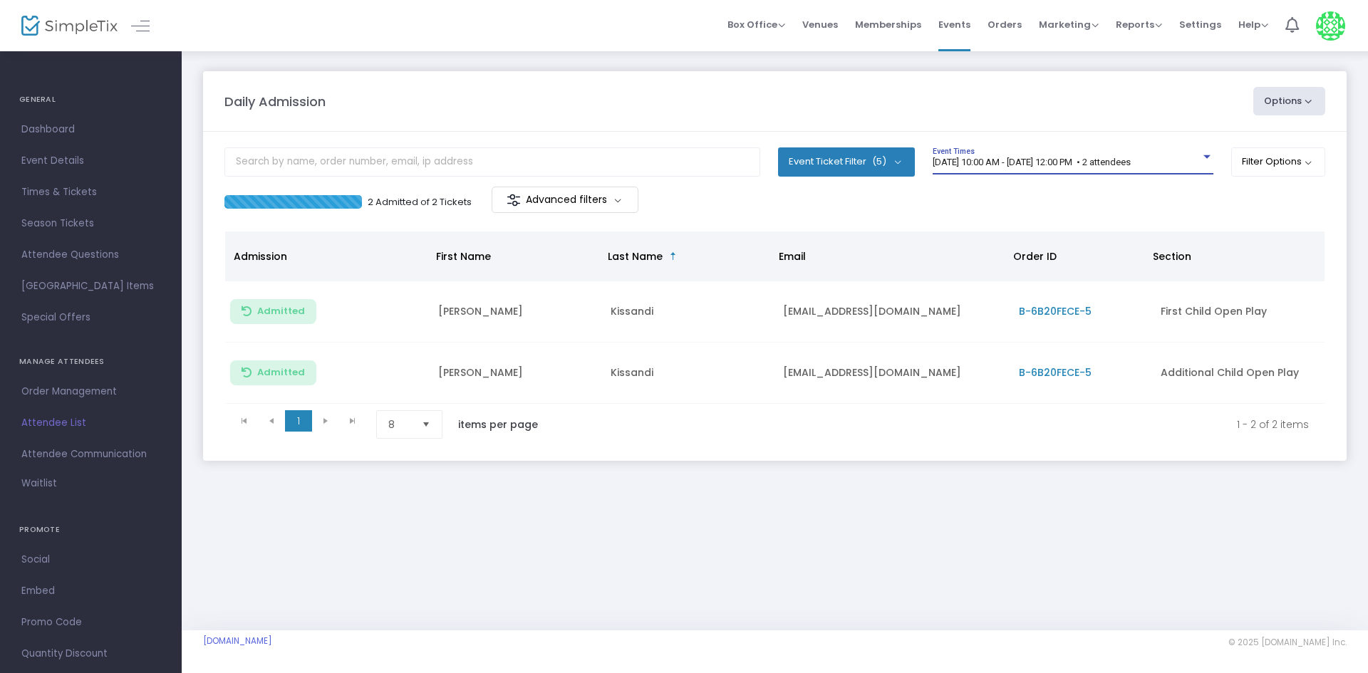
click at [1051, 167] on span "[DATE] 10:00 AM - [DATE] 12:00 PM • 2 attendees" at bounding box center [1031, 162] width 198 height 11
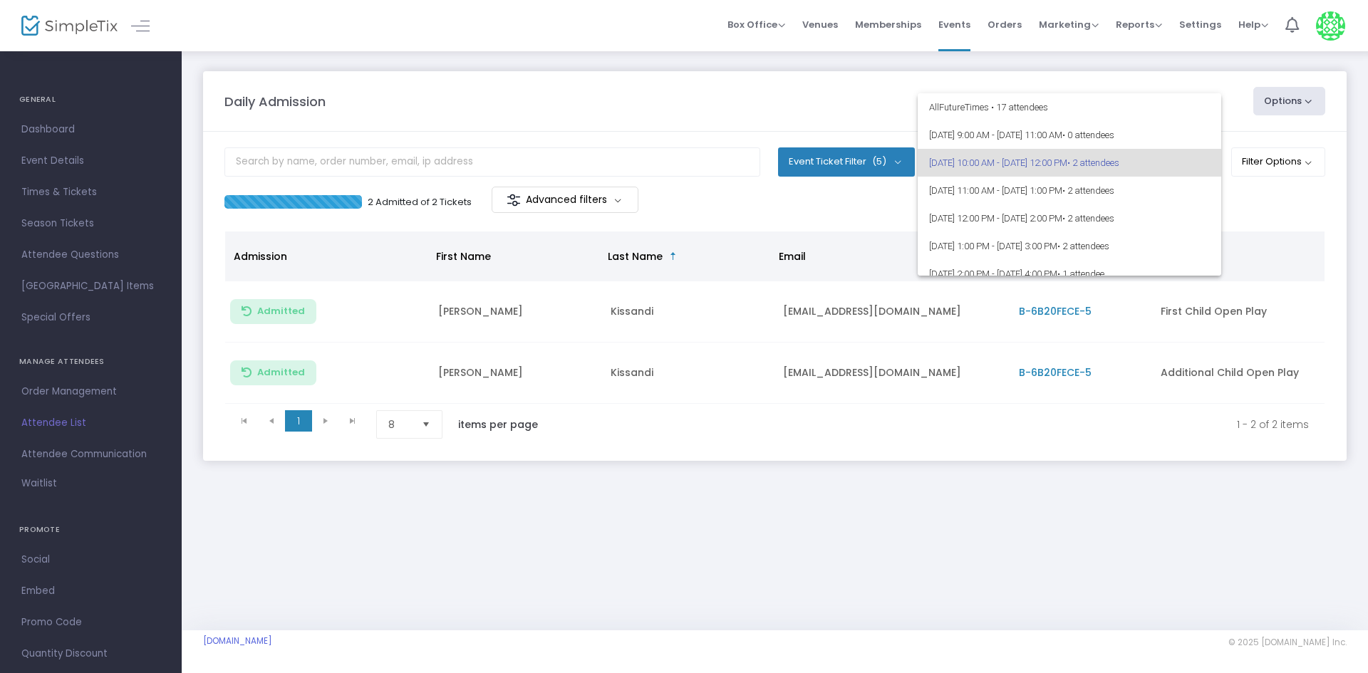
click at [1239, 201] on div at bounding box center [684, 336] width 1368 height 673
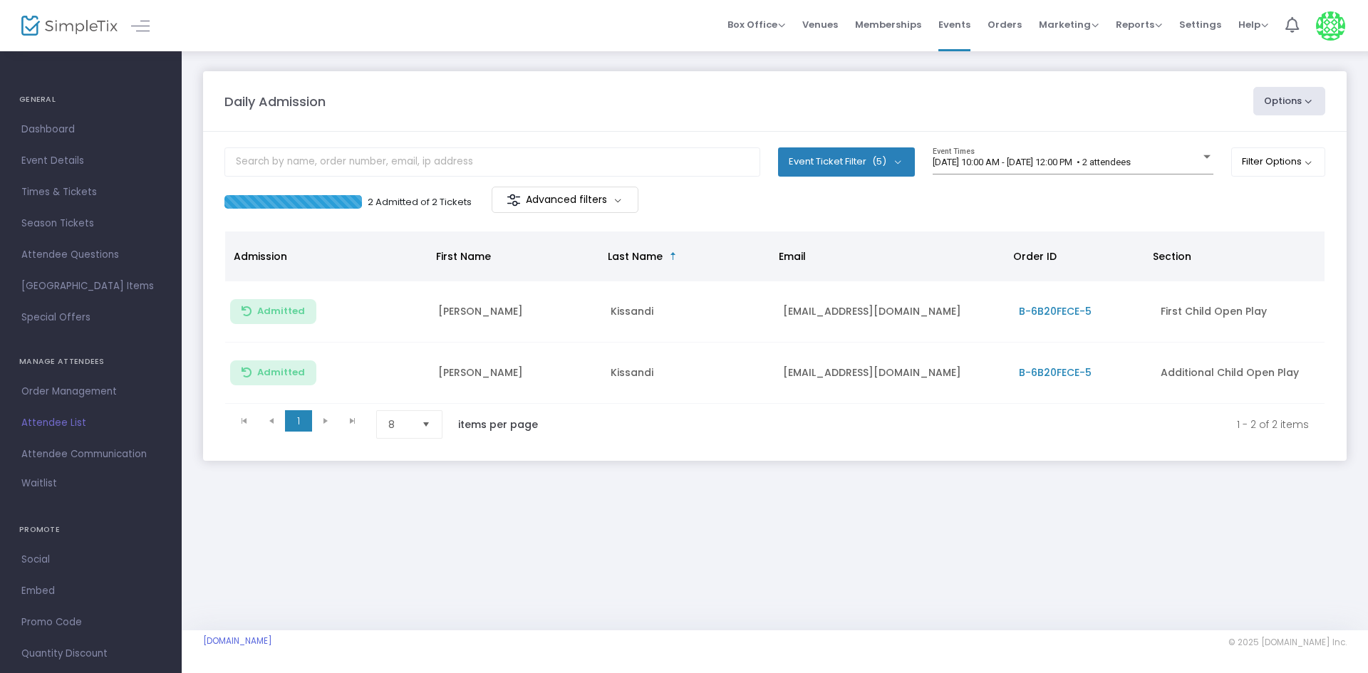
click at [584, 77] on m-panel-header "Daily Admission Options Import Attendees Export List Print Name Tags Export to …" at bounding box center [774, 101] width 1143 height 61
click at [1087, 161] on span "[DATE] 10:00 AM - [DATE] 12:00 PM • 2 attendees" at bounding box center [1031, 162] width 198 height 11
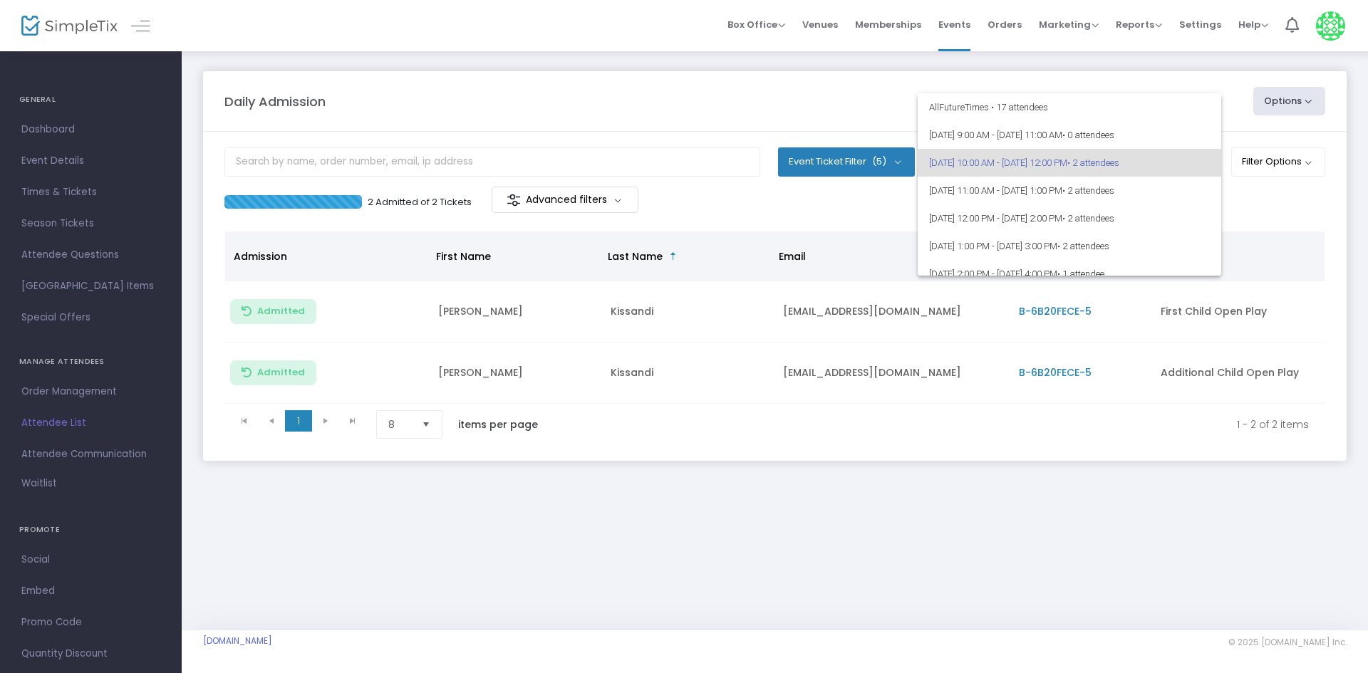
click at [1256, 201] on div at bounding box center [684, 336] width 1368 height 673
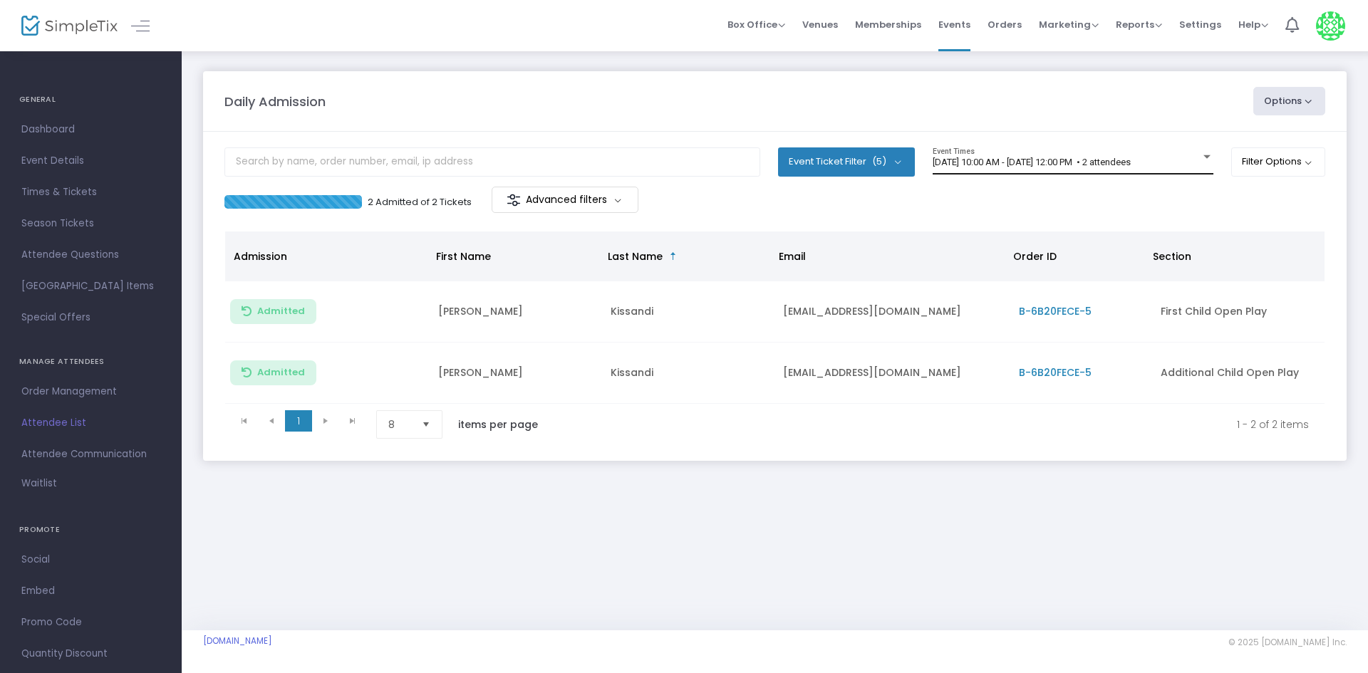
click at [1084, 165] on span "8/13/2025 @ 10:00 AM - 8/13/2025 @ 12:00 PM • 2 attendees" at bounding box center [1031, 162] width 198 height 11
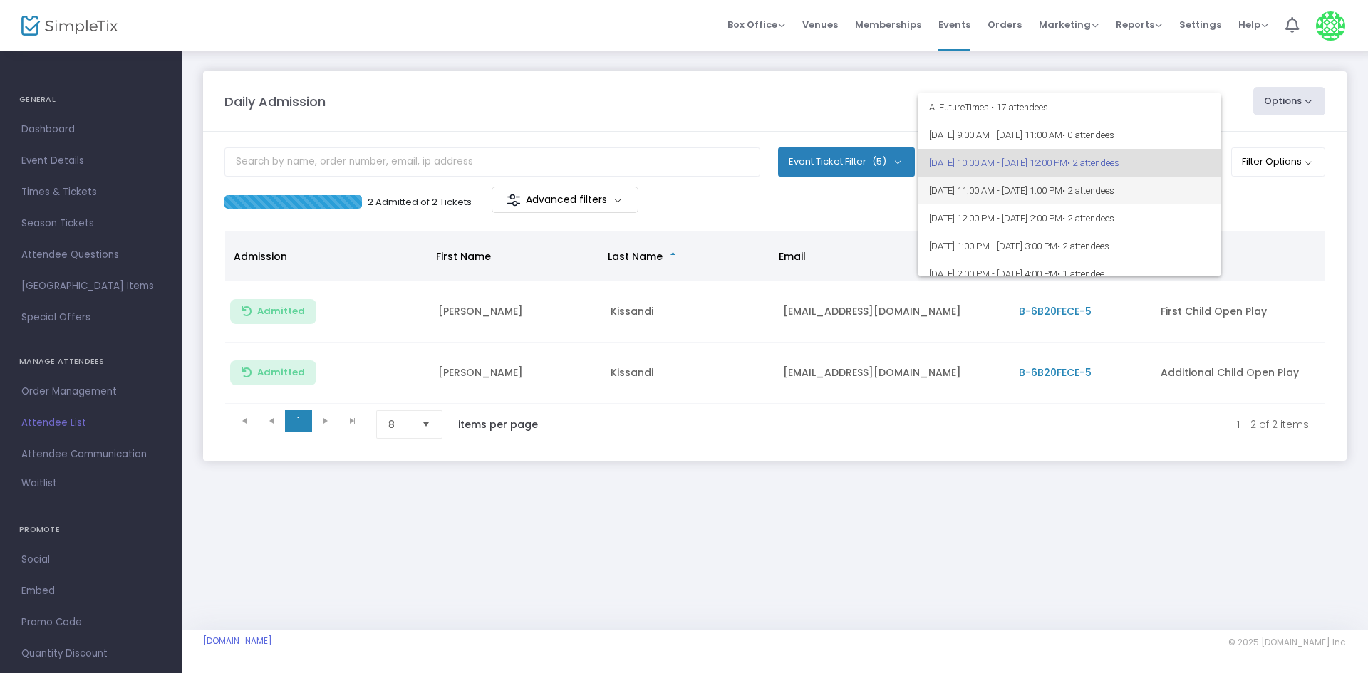
click at [1094, 188] on span "[DATE] 11:00 AM - [DATE] 1:00 PM • 2 attendees" at bounding box center [1069, 191] width 281 height 28
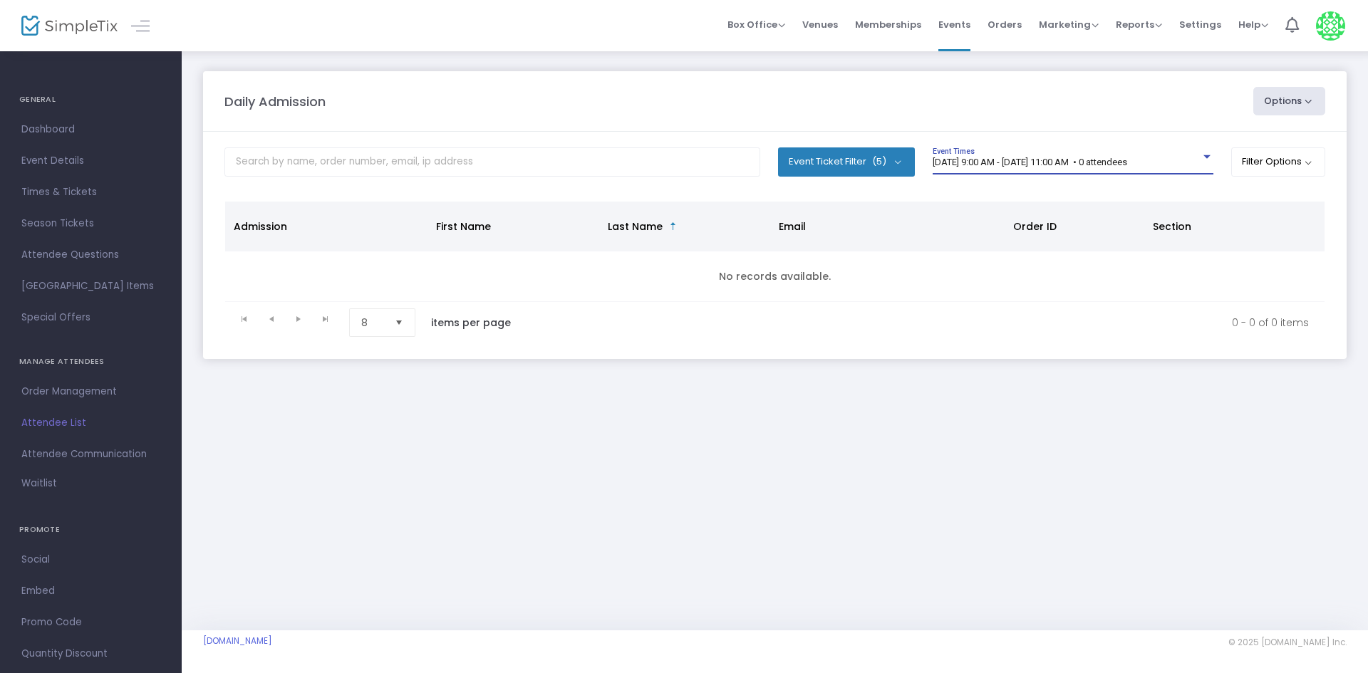
click at [1058, 160] on span "[DATE] 9:00 AM - [DATE] 11:00 AM • 0 attendees" at bounding box center [1029, 162] width 194 height 11
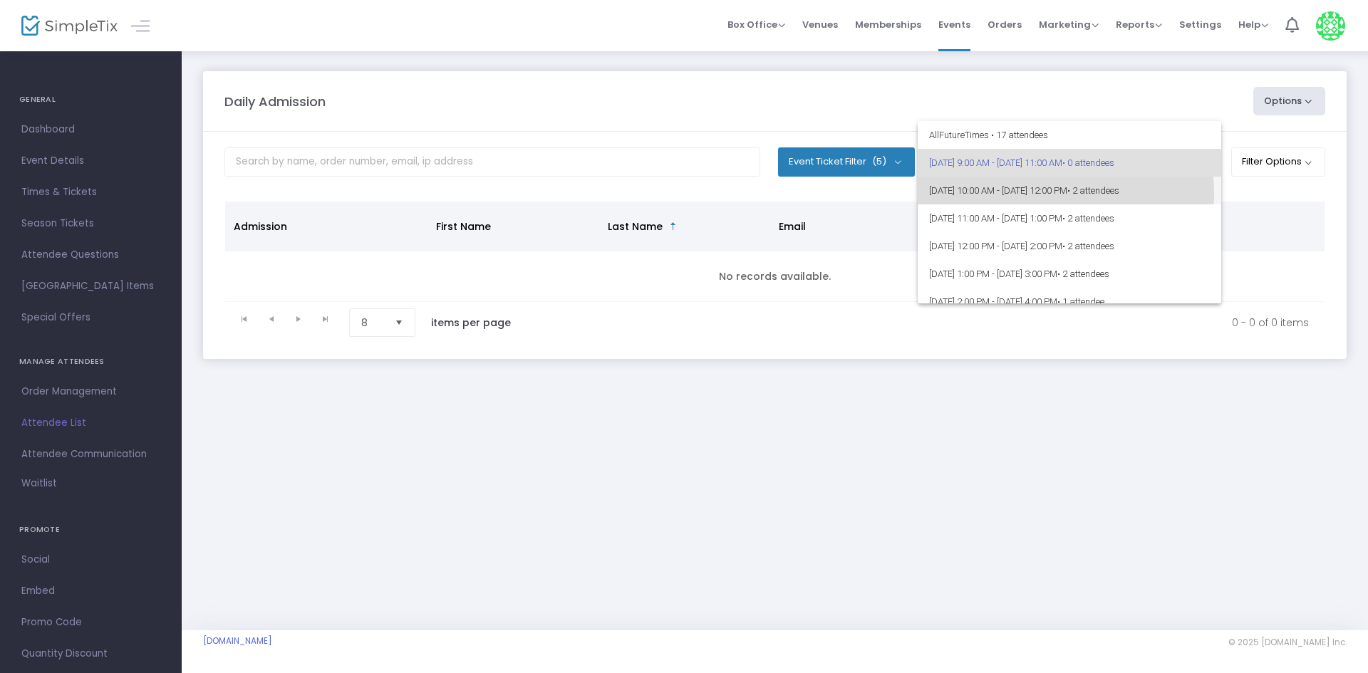
click at [1053, 194] on span "[DATE] 10:00 AM - [DATE] 12:00 PM • 2 attendees" at bounding box center [1069, 191] width 281 height 28
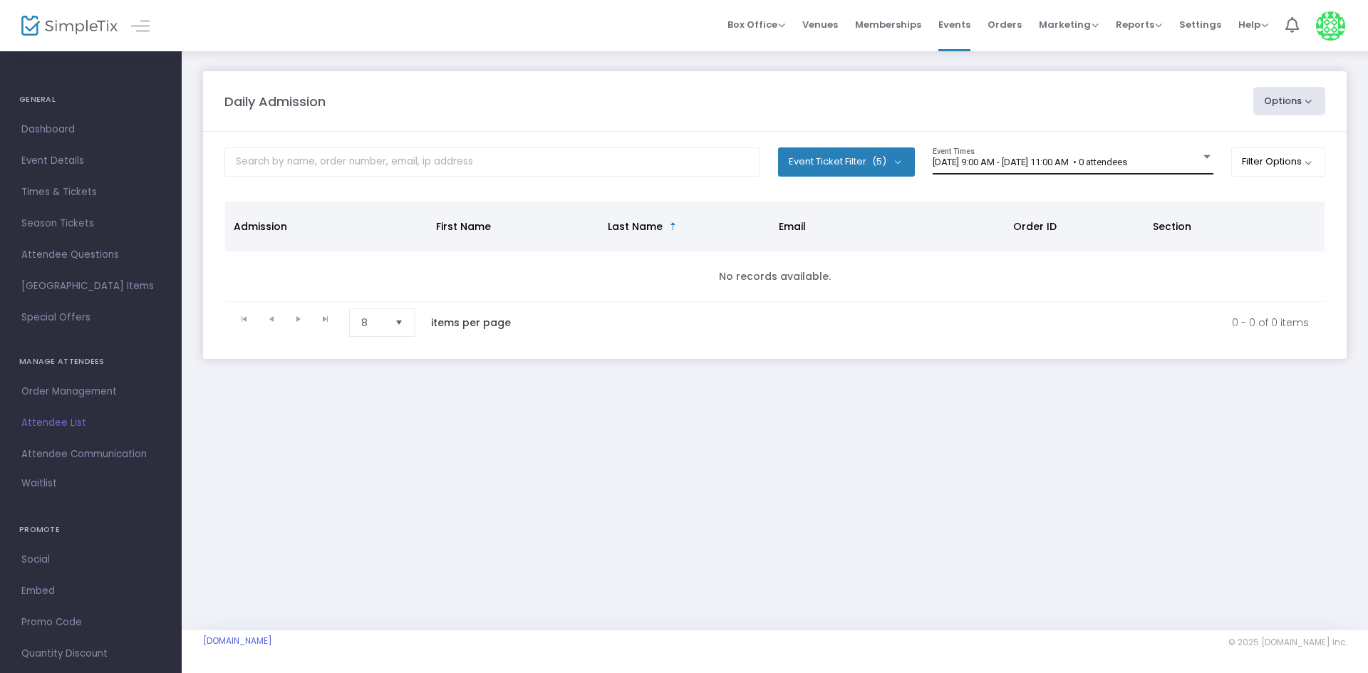
click at [1048, 165] on span "[DATE] 9:00 AM - [DATE] 11:00 AM • 0 attendees" at bounding box center [1029, 162] width 194 height 11
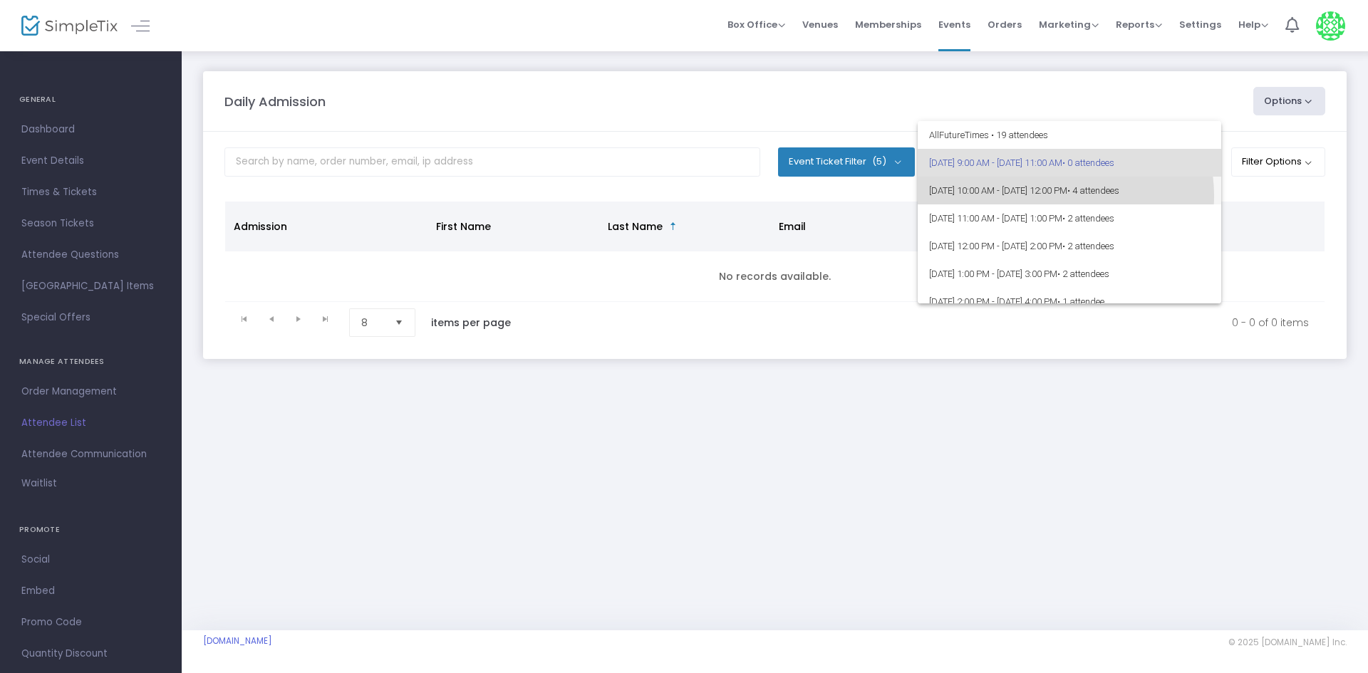
click at [1053, 196] on span "[DATE] 10:00 AM - [DATE] 12:00 PM • 4 attendees" at bounding box center [1069, 191] width 281 height 28
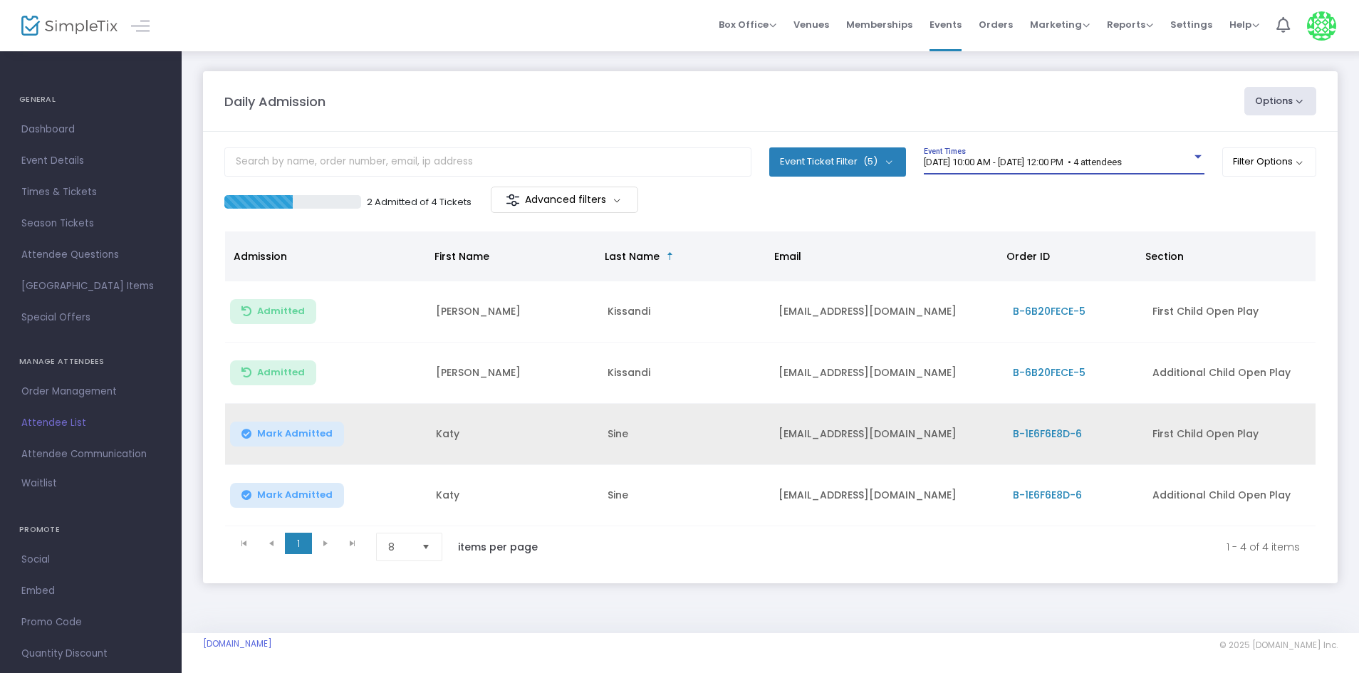
click at [271, 434] on span "Mark Admitted" at bounding box center [295, 433] width 76 height 11
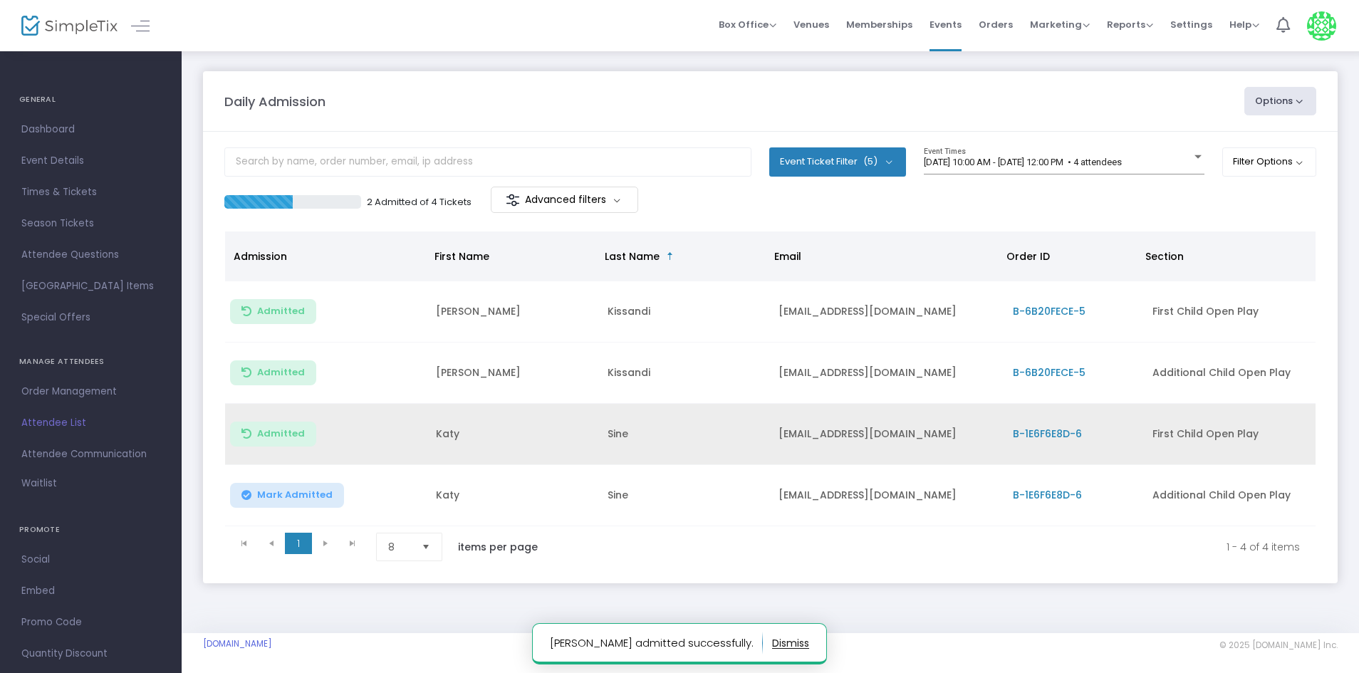
click at [288, 498] on span "Mark Admitted" at bounding box center [295, 494] width 76 height 11
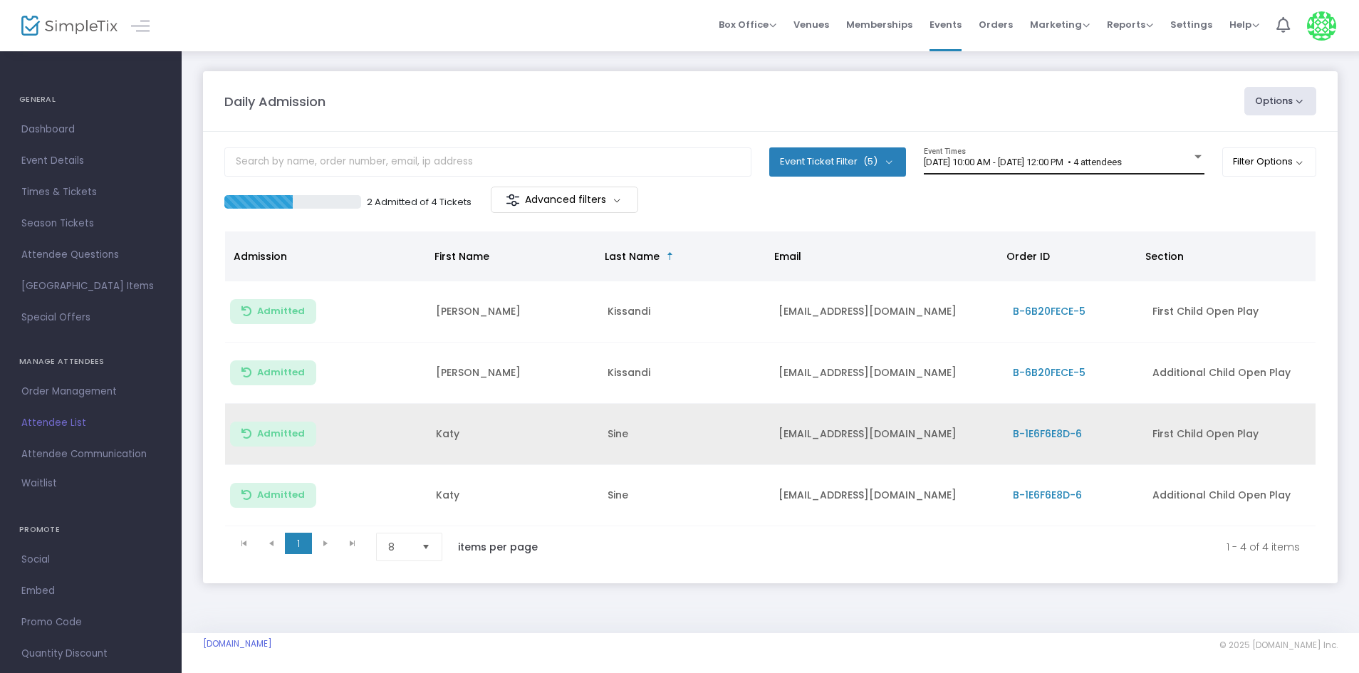
click at [969, 155] on div "[DATE] 10:00 AM - [DATE] 12:00 PM • 4 attendees Event Times" at bounding box center [1064, 160] width 281 height 27
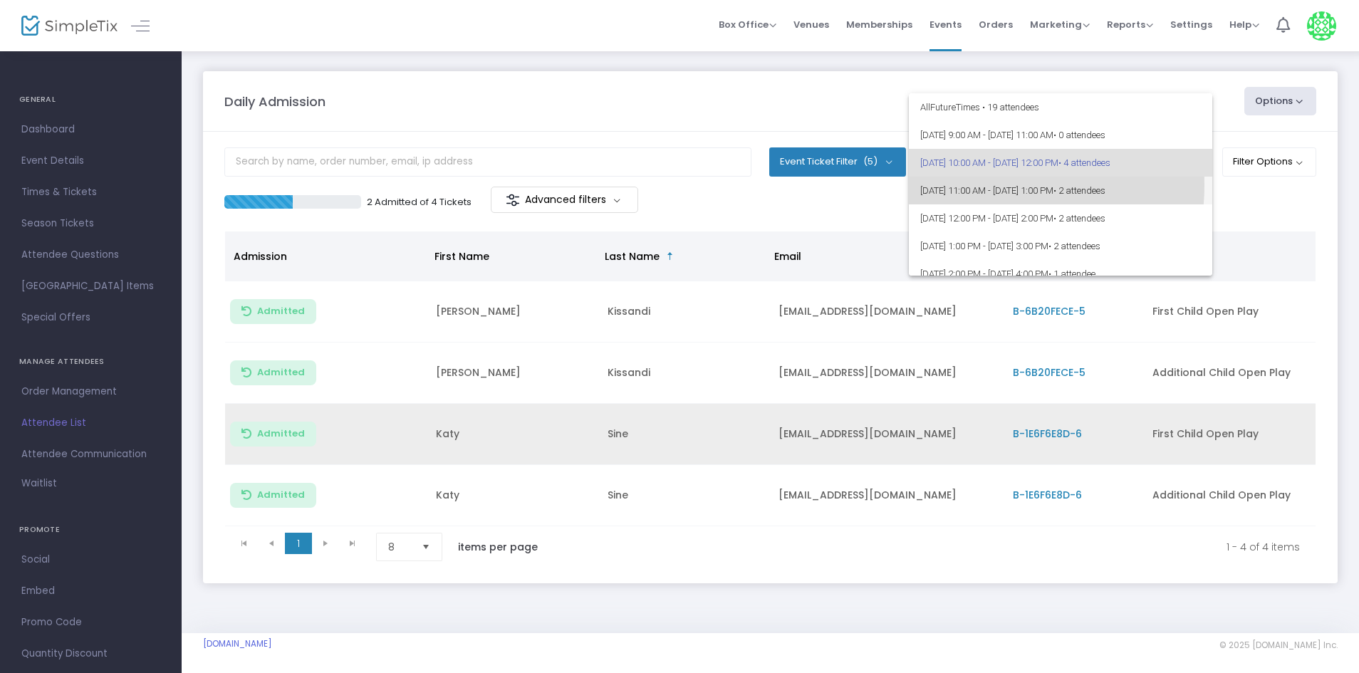
click at [972, 184] on span "[DATE] 11:00 AM - [DATE] 1:00 PM • 2 attendees" at bounding box center [1060, 191] width 281 height 28
